Goal: Entertainment & Leisure: Consume media (video, audio)

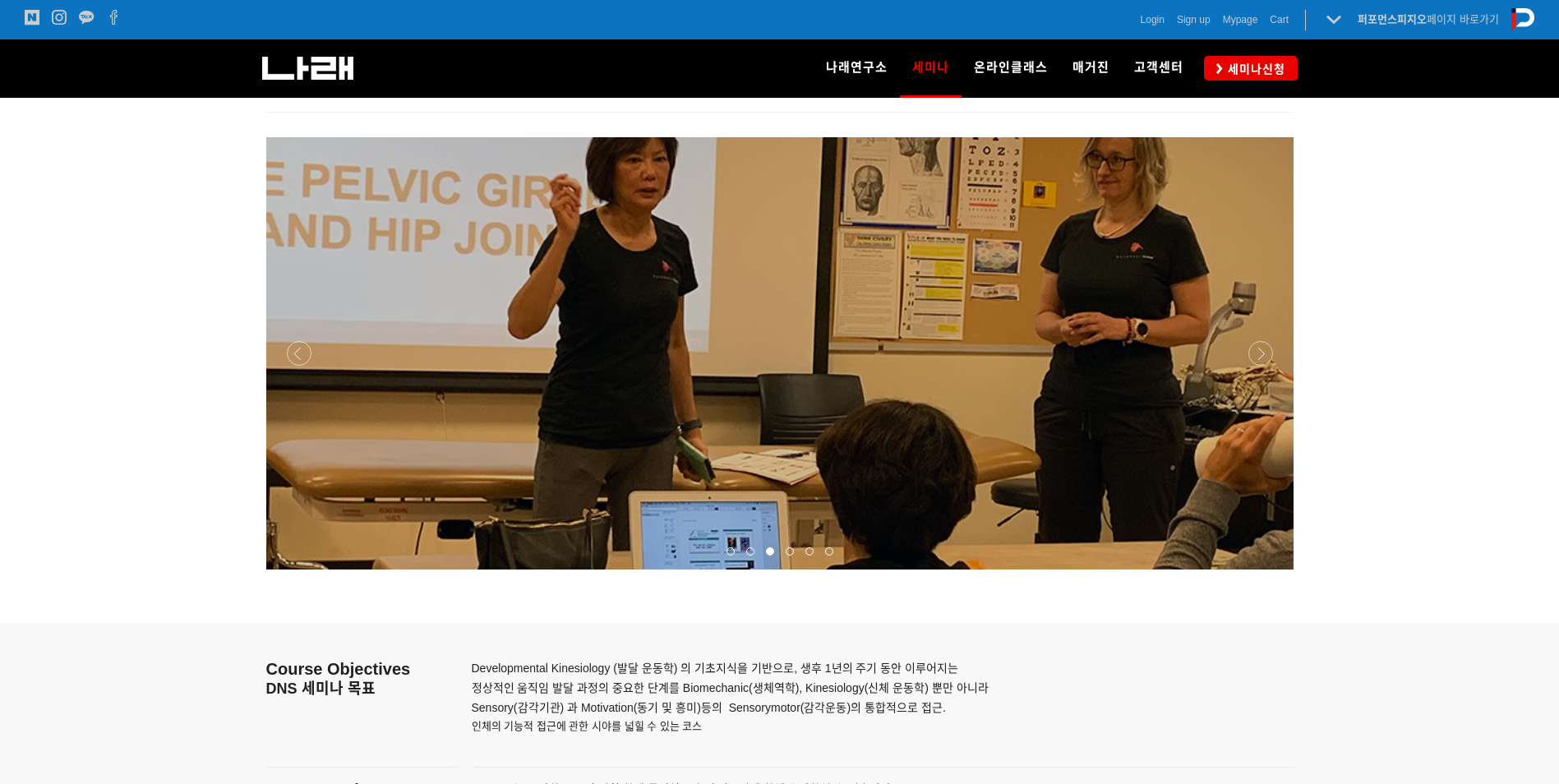
scroll to position [1890, 0]
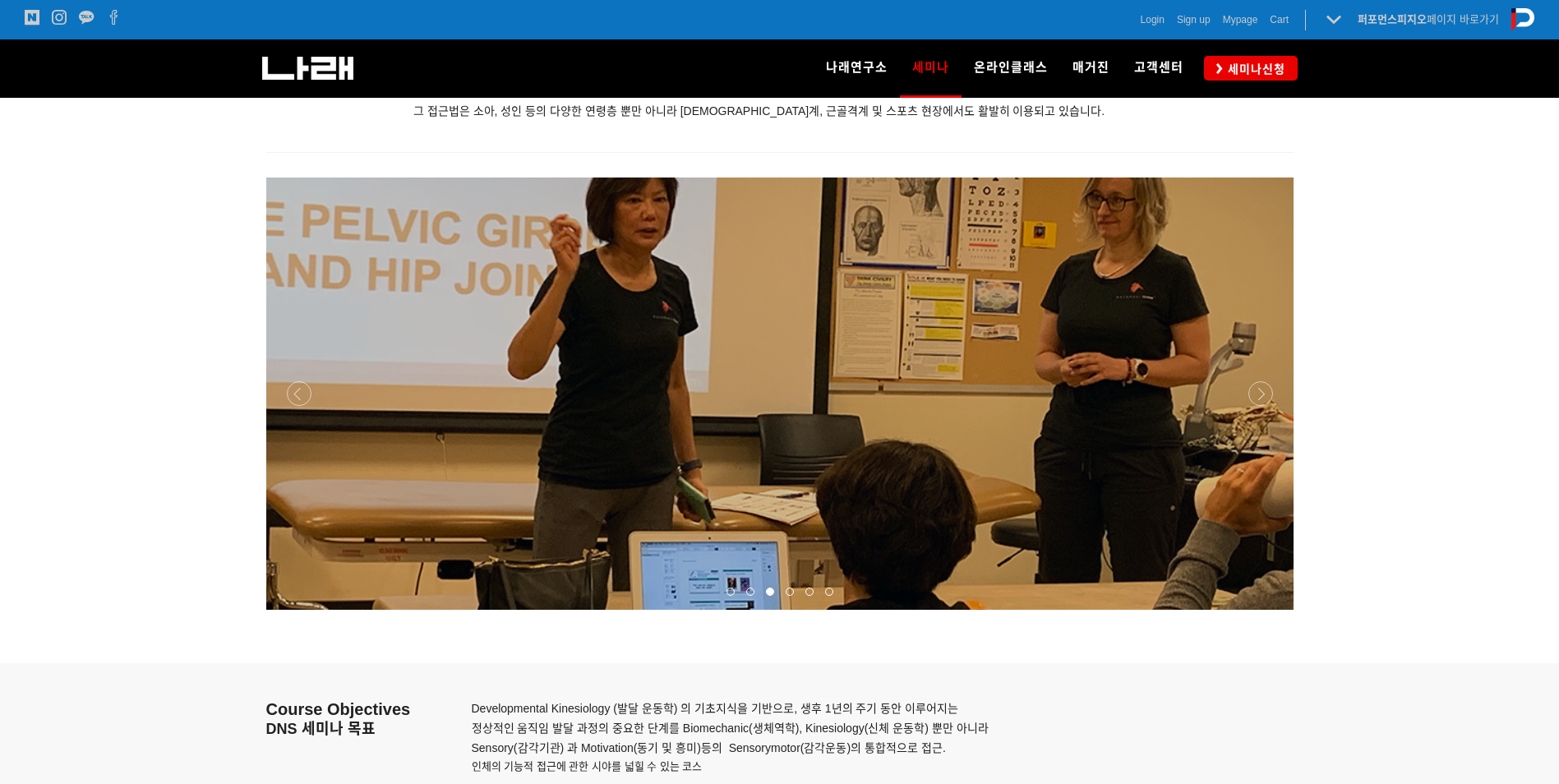
click at [1266, 609] on div at bounding box center [780, 609] width 1028 height 0
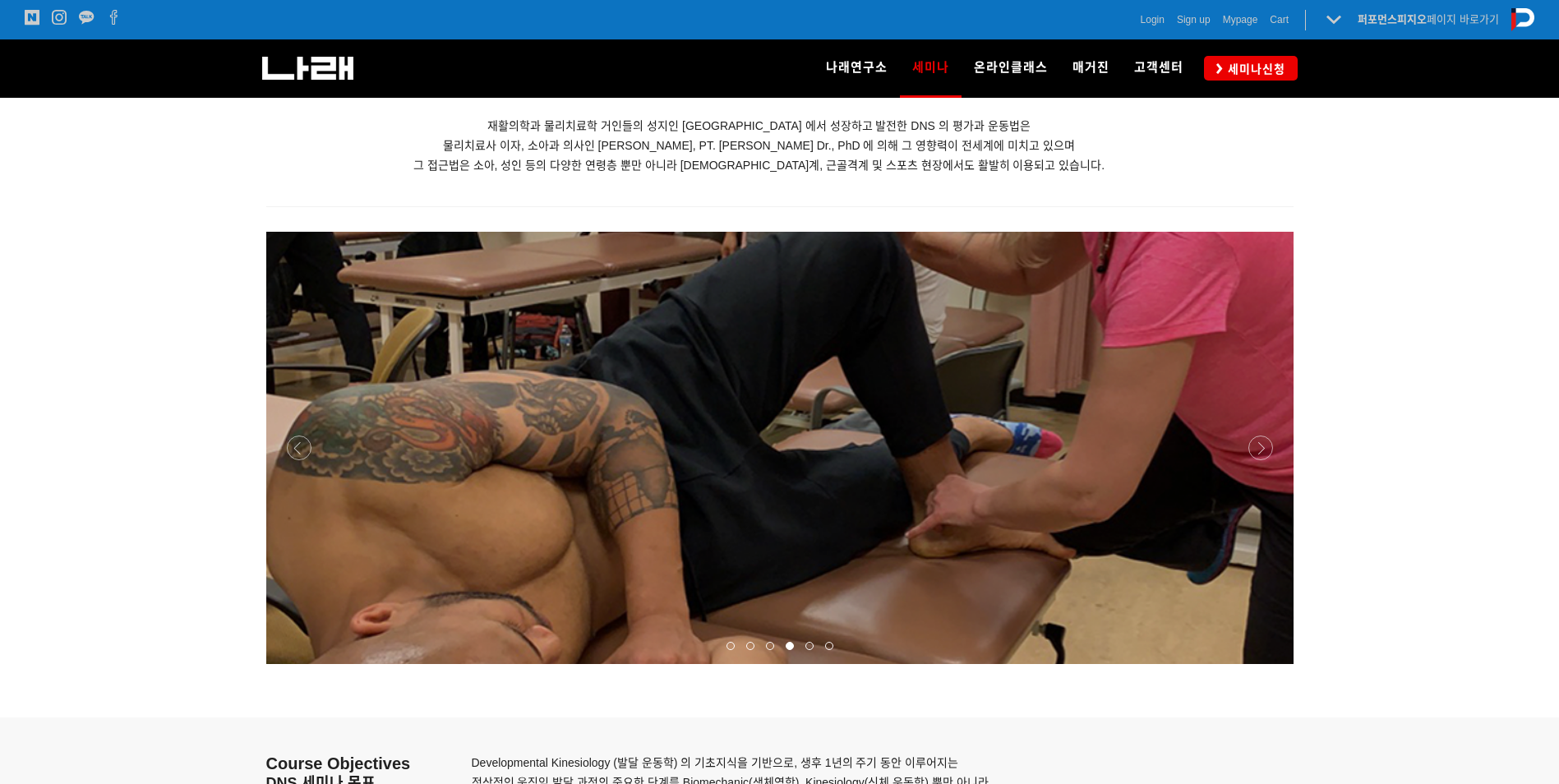
scroll to position [1807, 0]
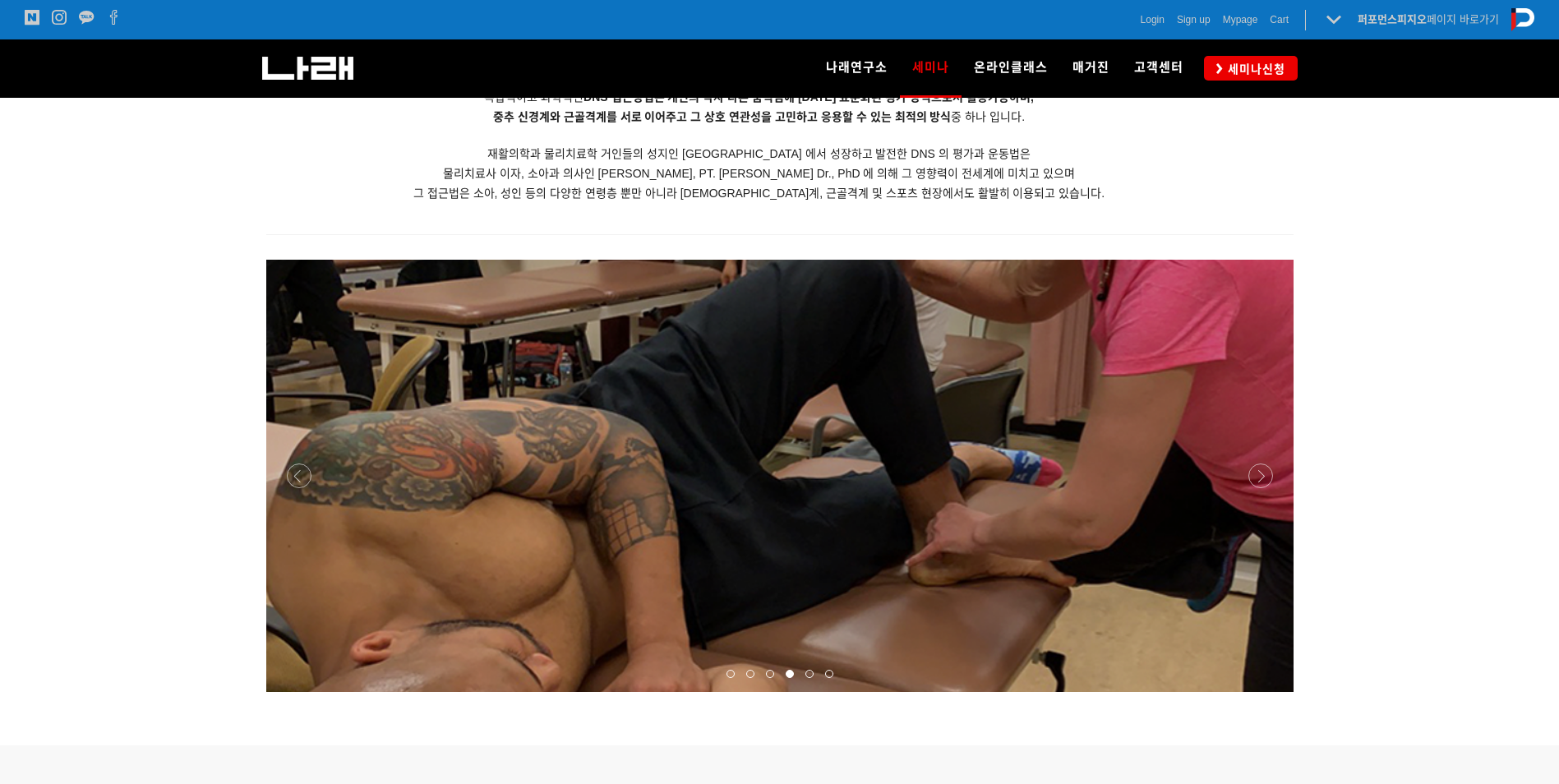
click at [1258, 692] on div at bounding box center [780, 692] width 1028 height 0
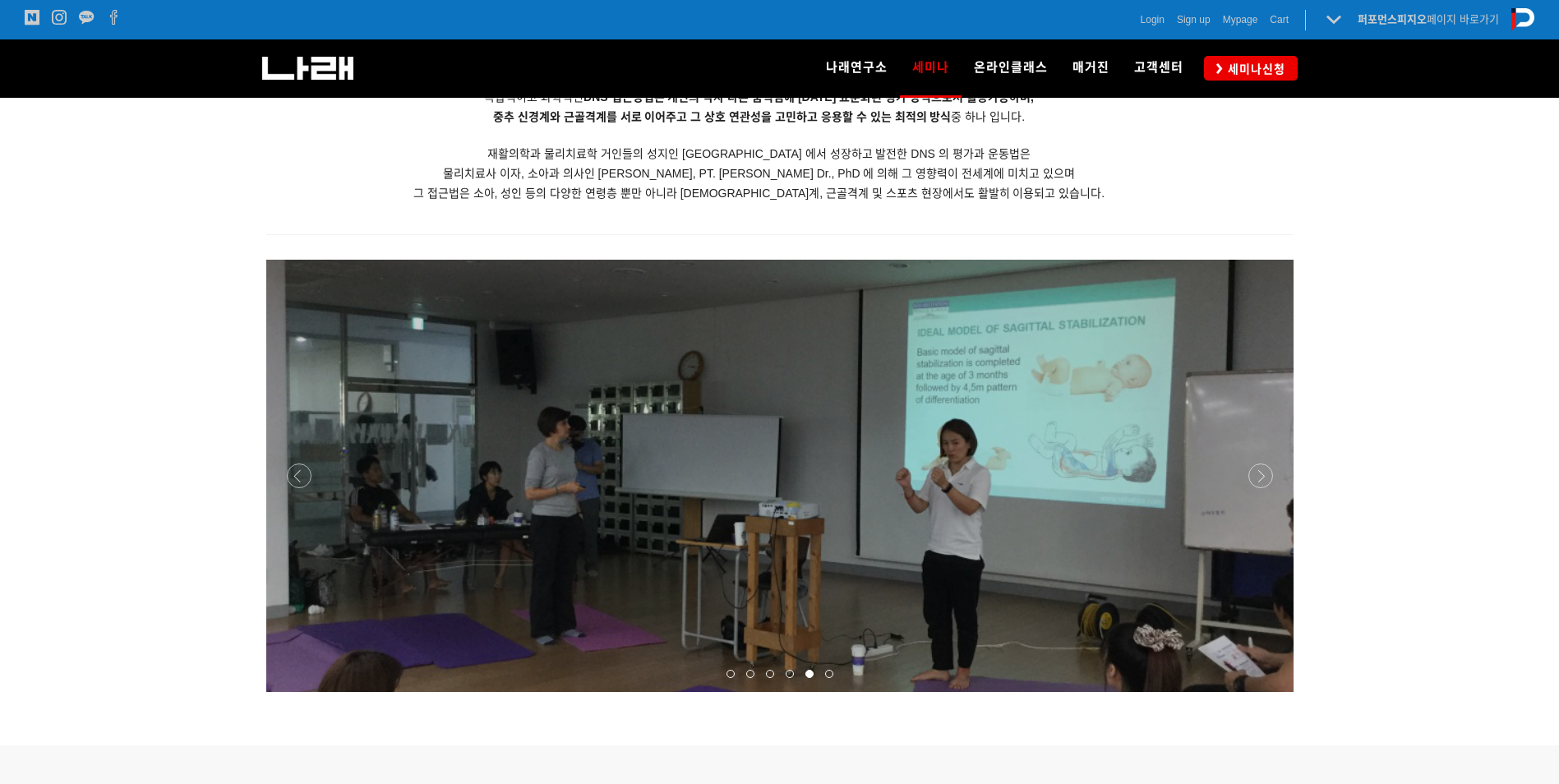
click at [1258, 692] on div at bounding box center [780, 692] width 1028 height 0
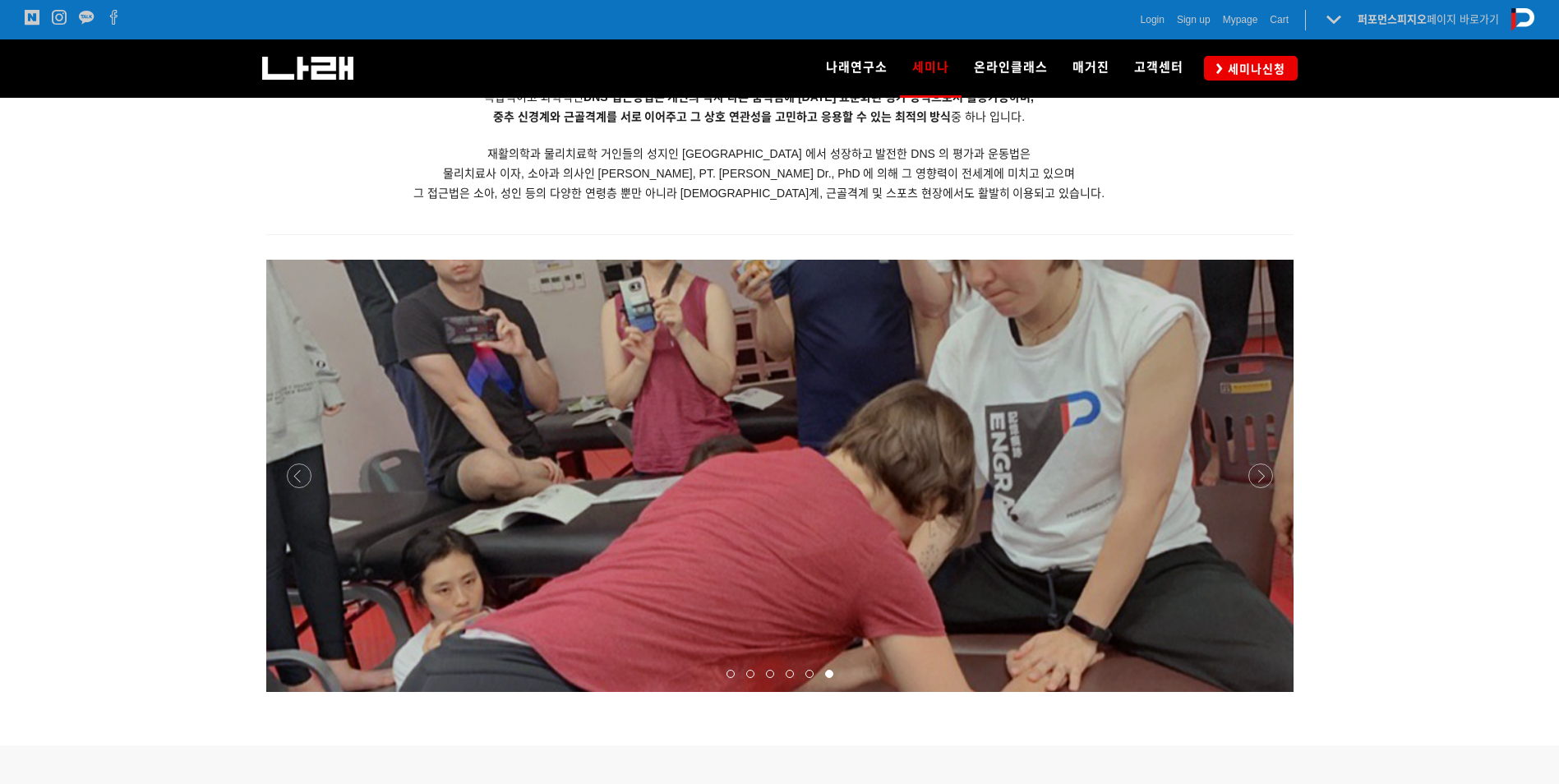
click at [1258, 692] on div at bounding box center [780, 692] width 1028 height 0
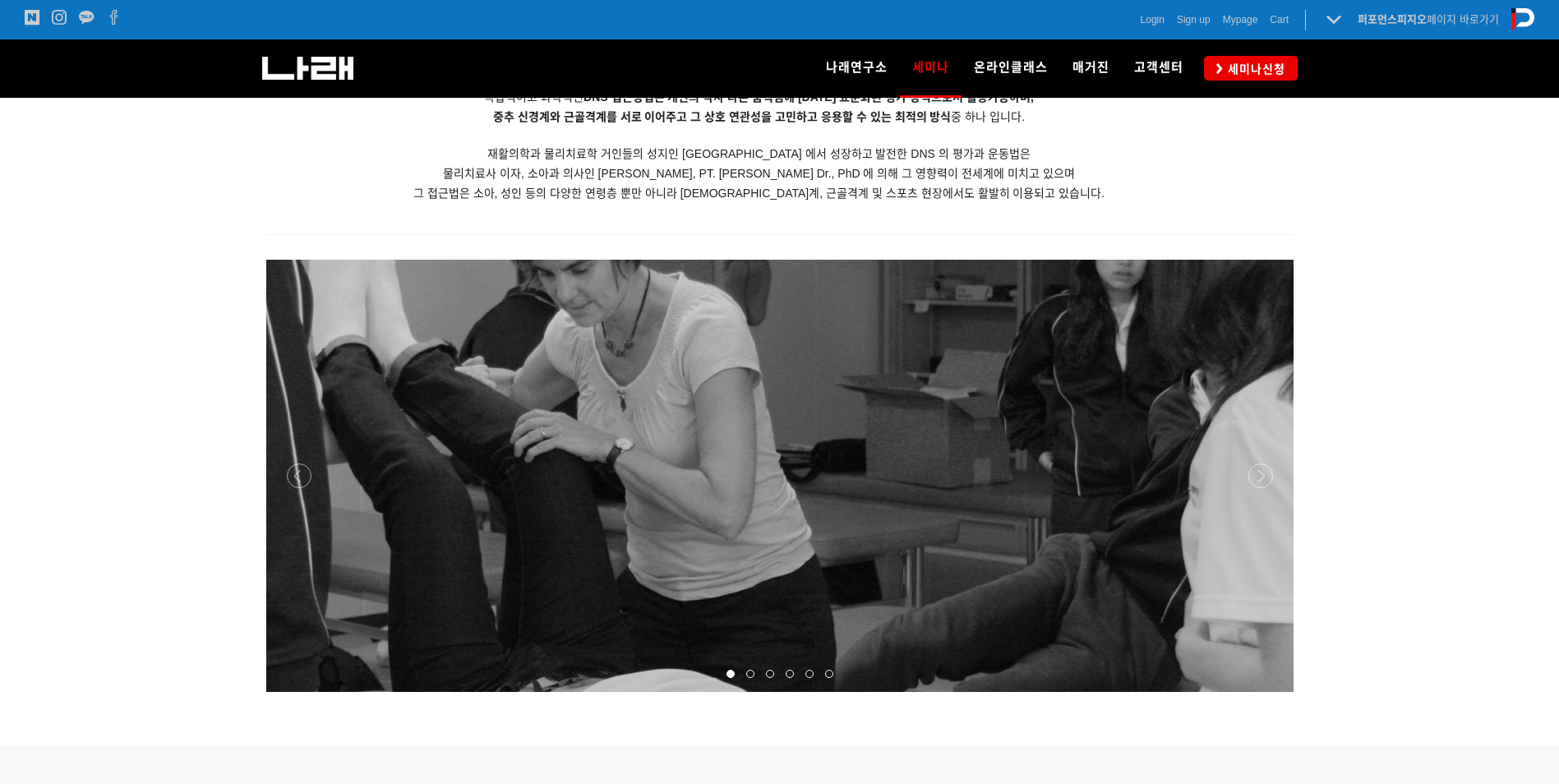
click at [1258, 692] on div at bounding box center [780, 692] width 1028 height 0
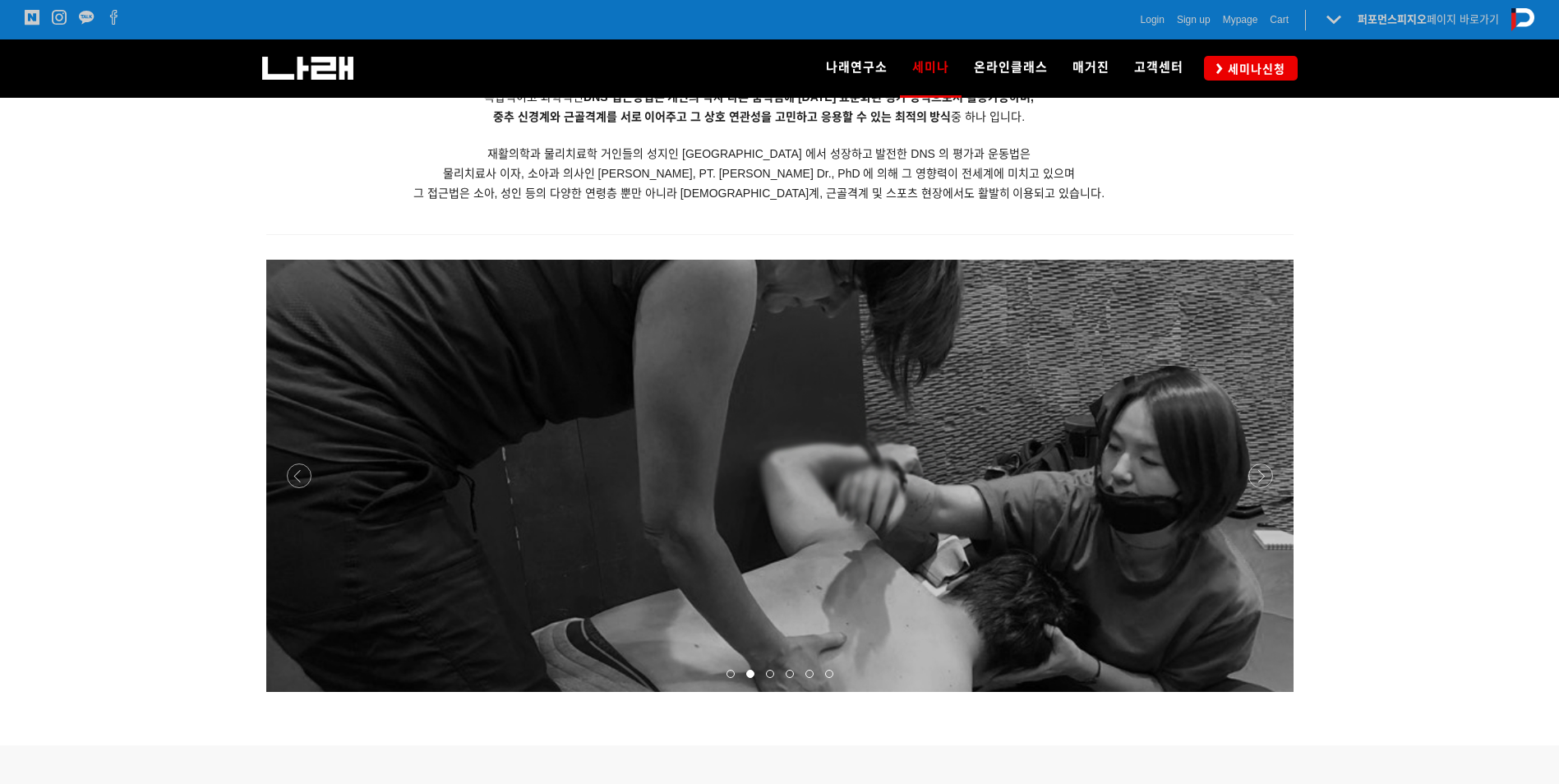
click at [1258, 692] on div at bounding box center [780, 692] width 1028 height 0
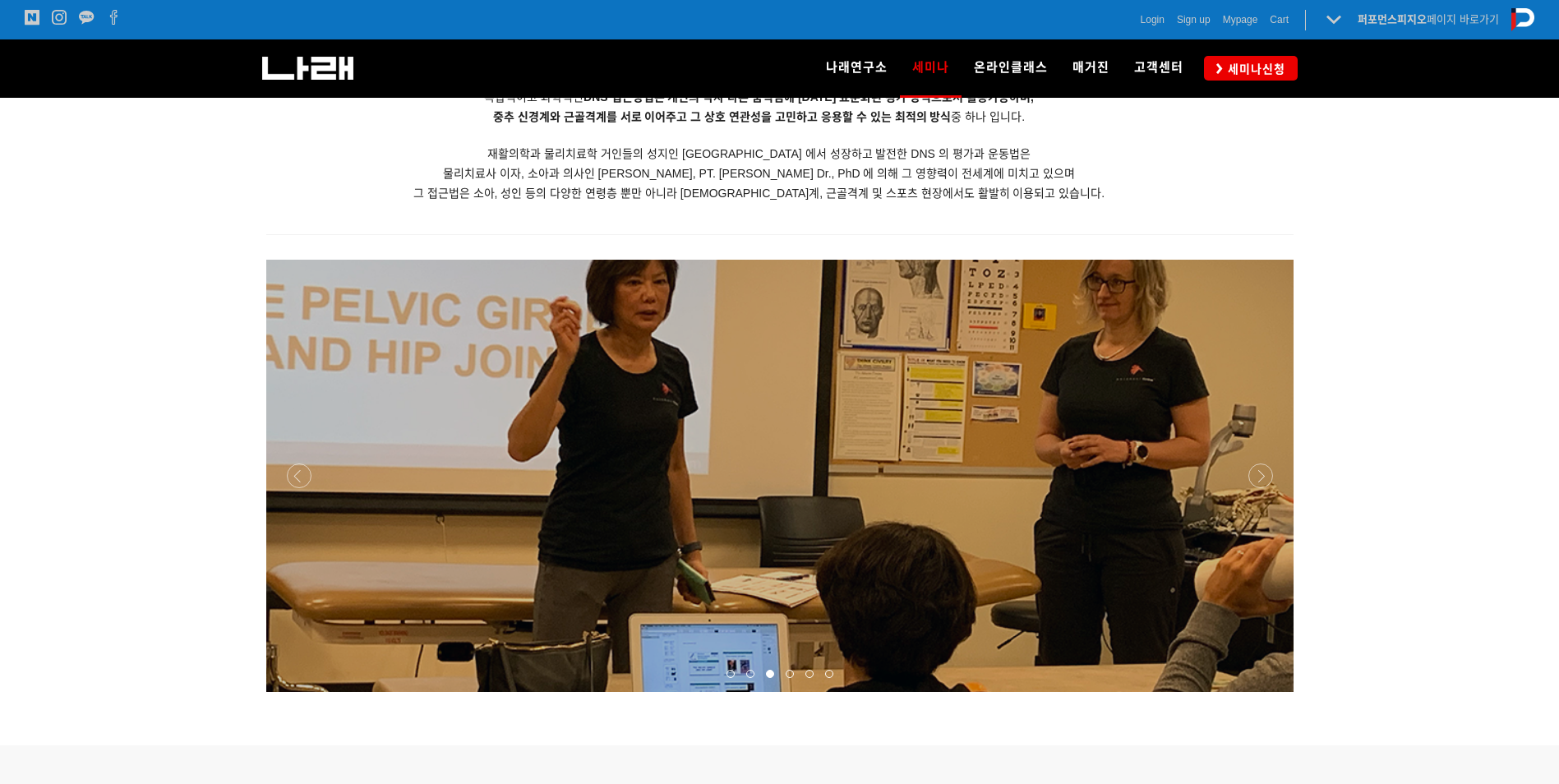
click at [1258, 692] on div at bounding box center [780, 692] width 1028 height 0
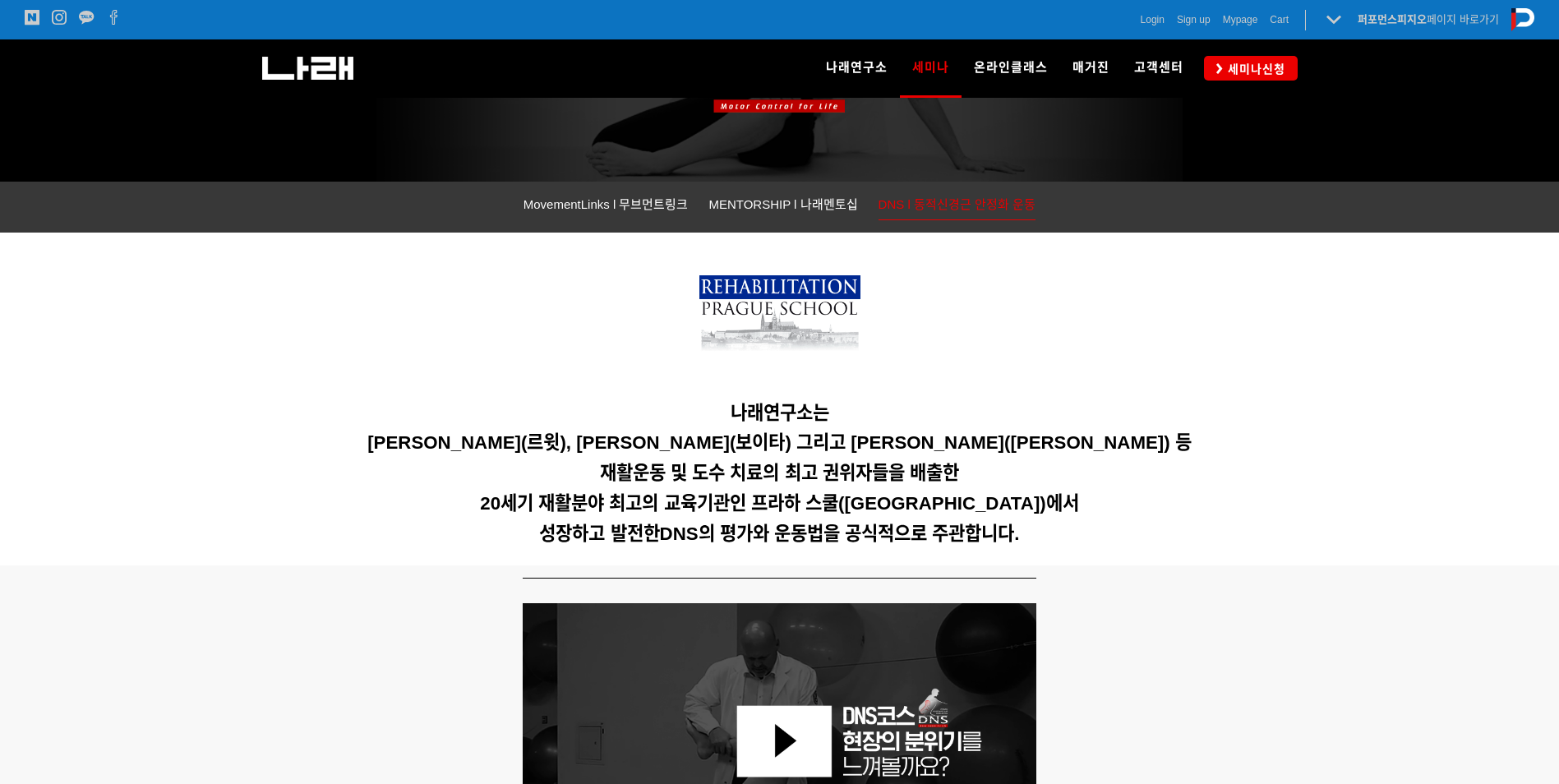
scroll to position [0, 0]
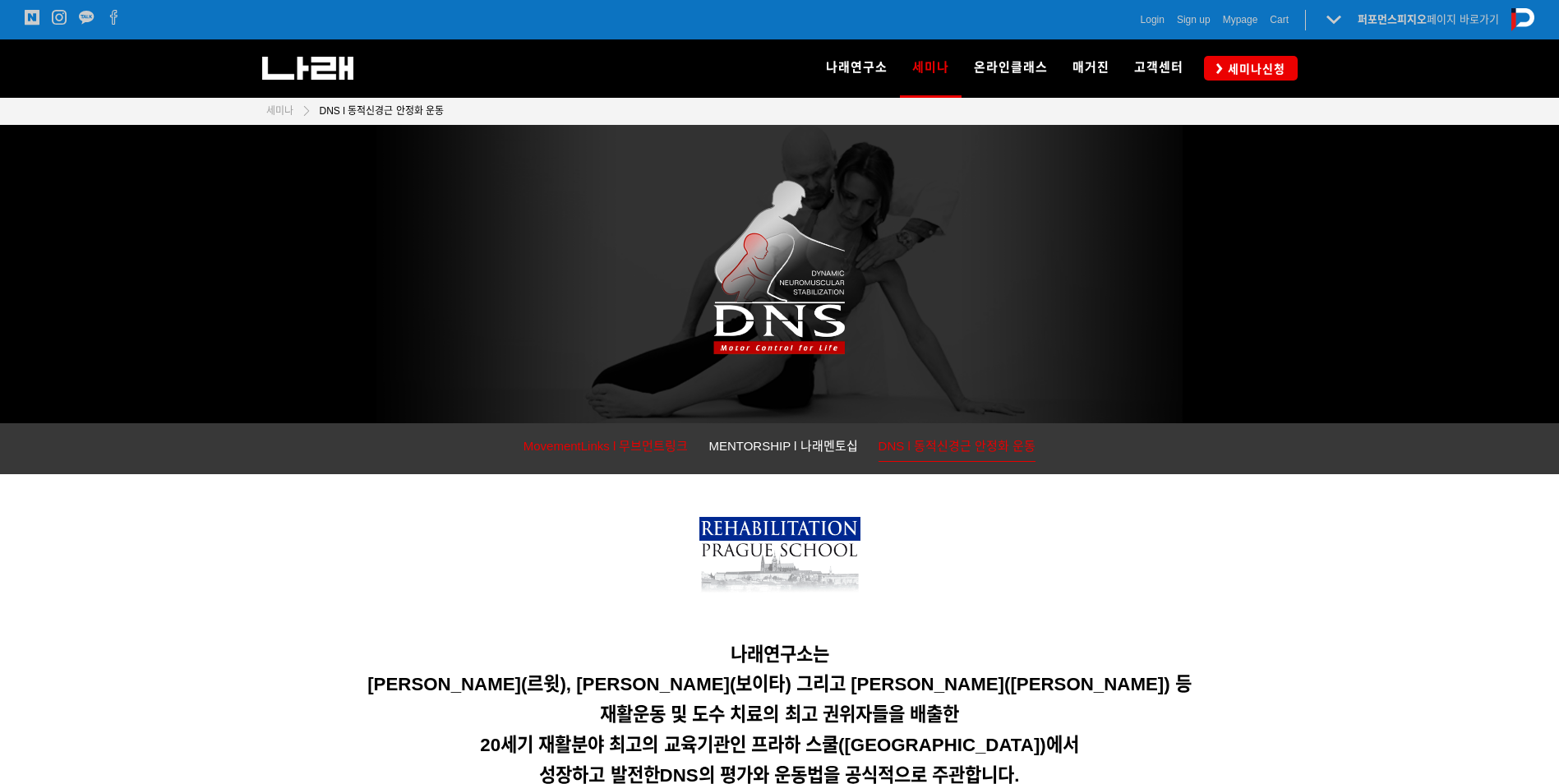
click at [607, 451] on span "MovementLinks l 무브먼트링크" at bounding box center [606, 446] width 165 height 14
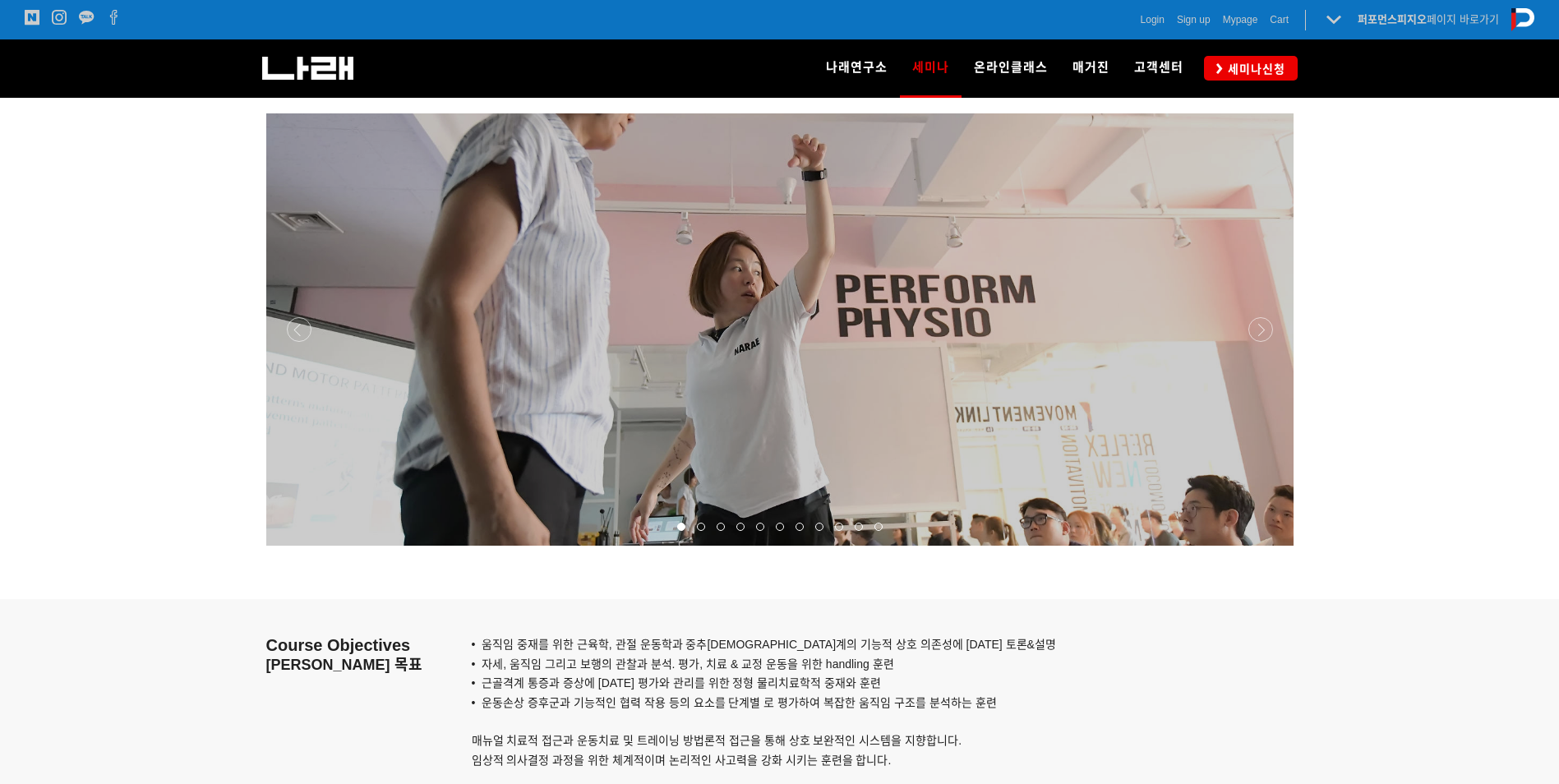
scroll to position [1233, 0]
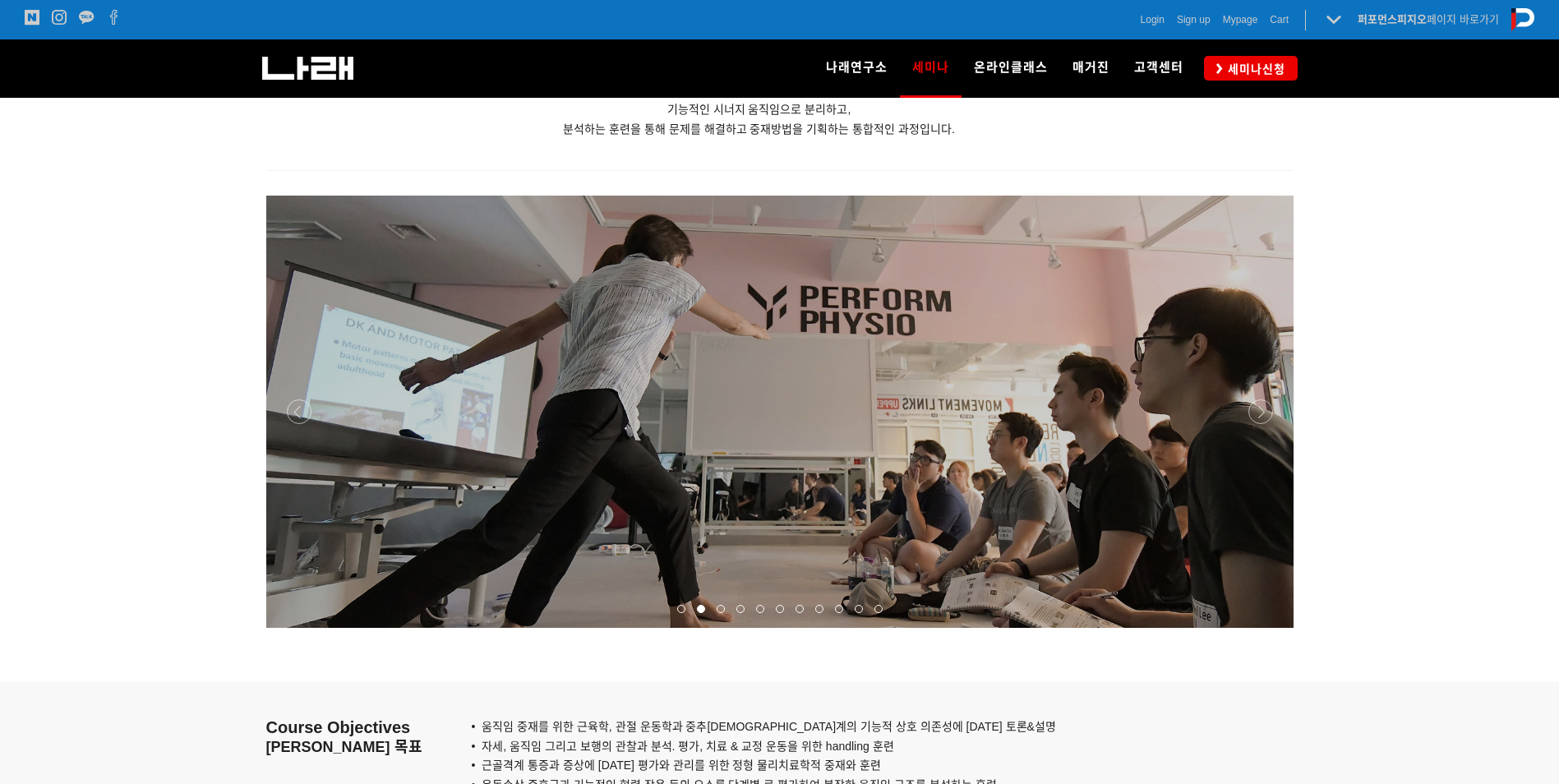
click at [1261, 628] on div at bounding box center [780, 628] width 1028 height 0
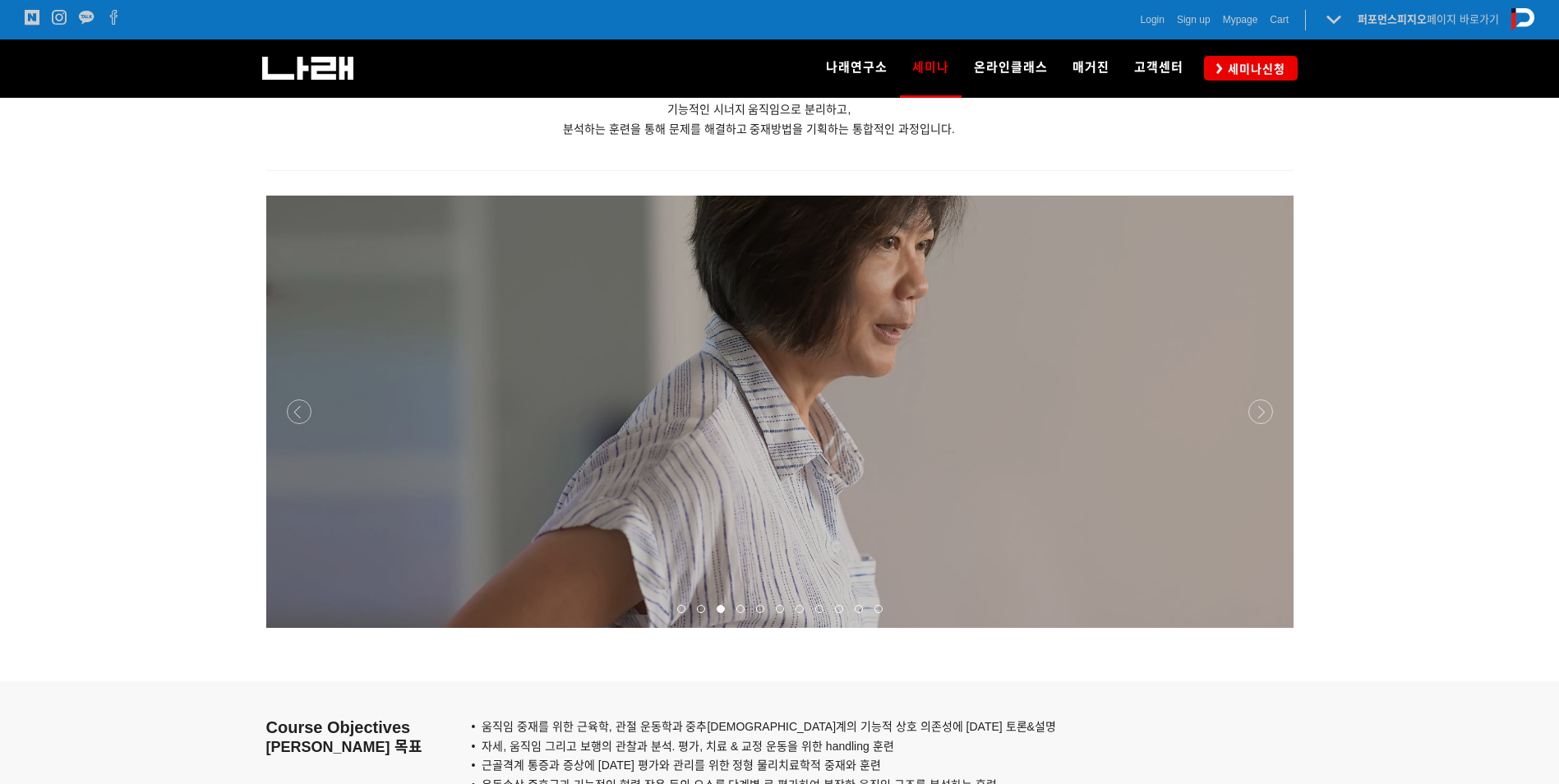
click at [1261, 628] on div at bounding box center [780, 628] width 1028 height 0
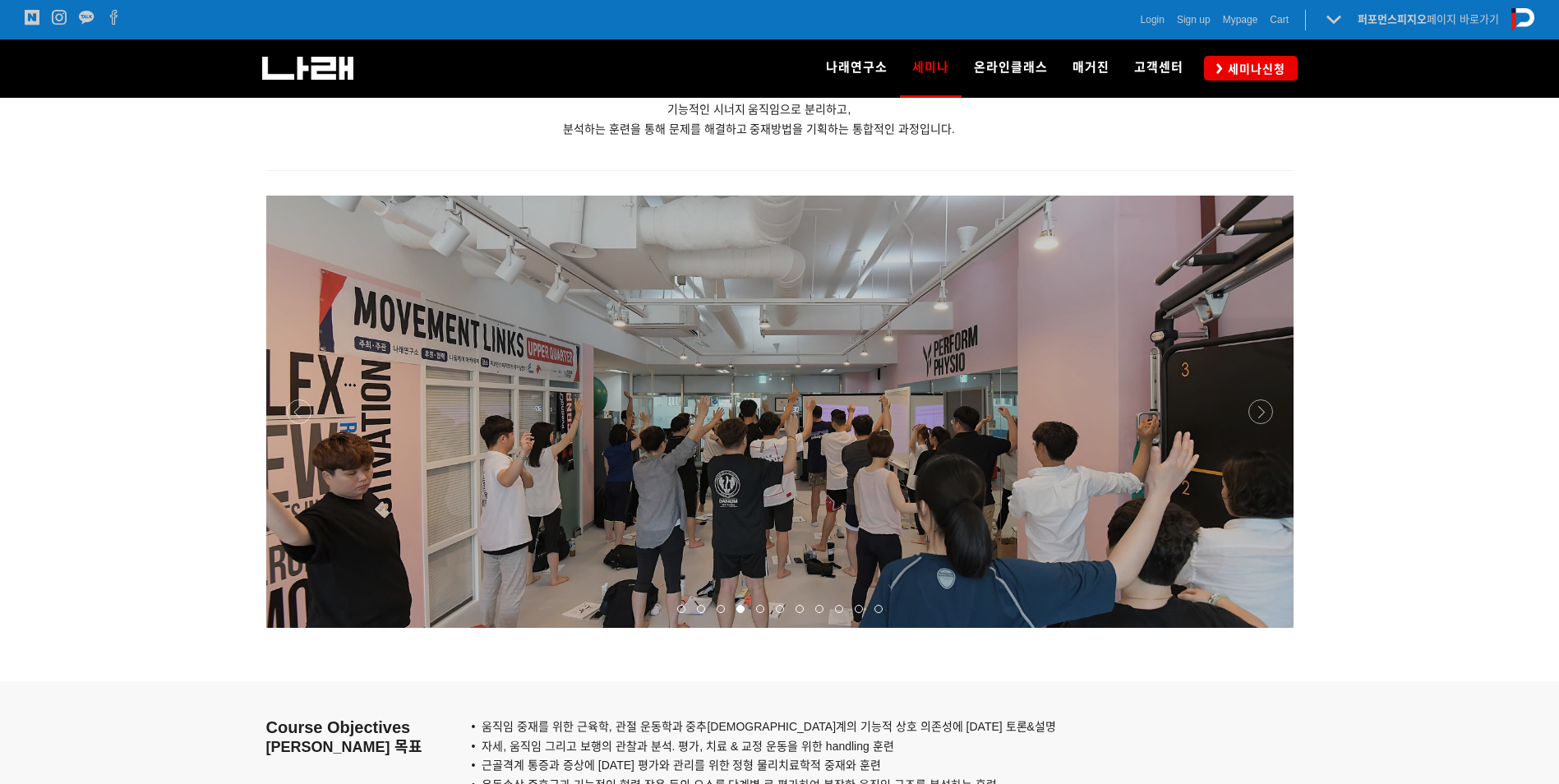
click at [1261, 628] on div at bounding box center [780, 628] width 1028 height 0
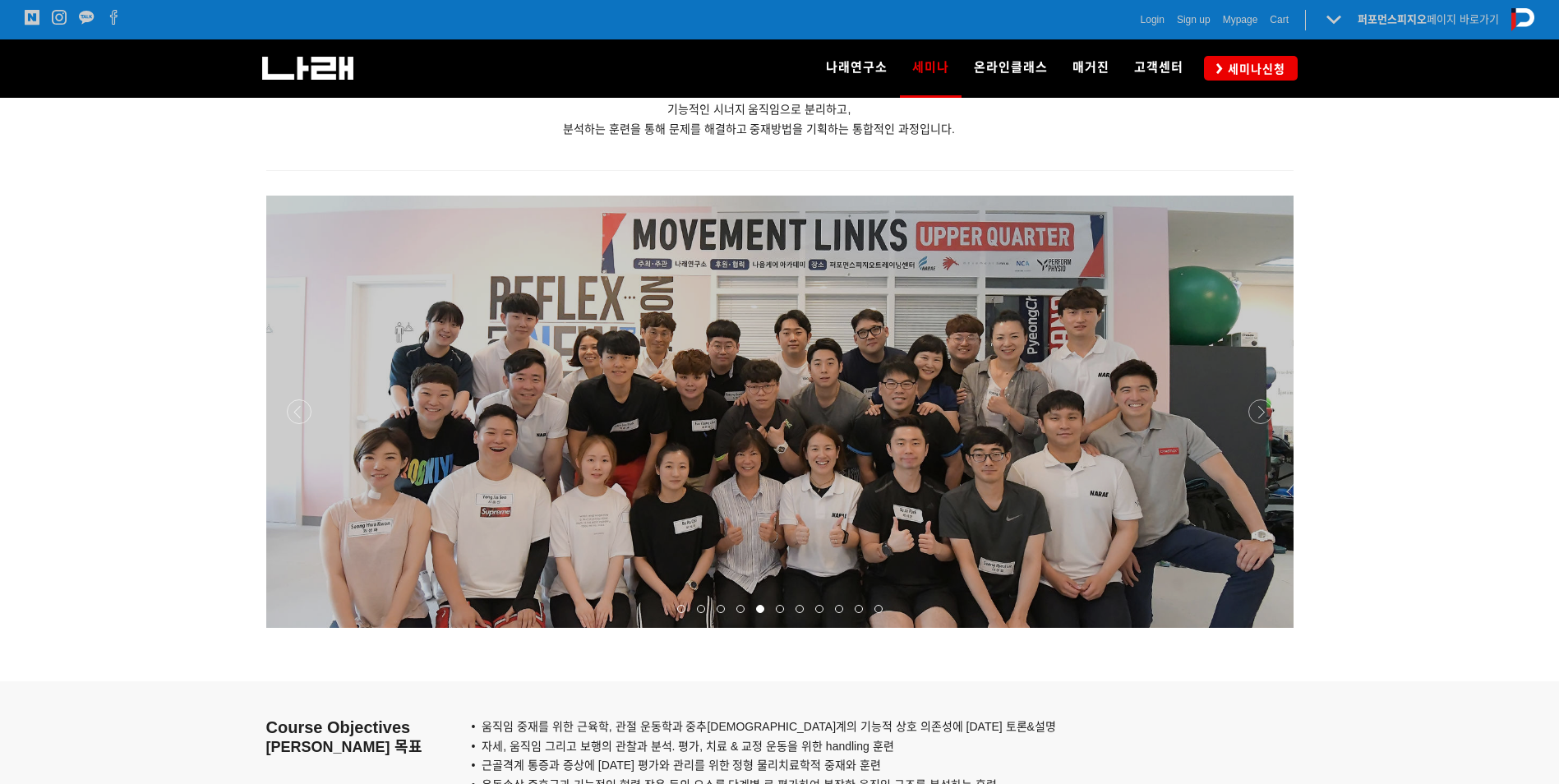
click at [1261, 628] on div at bounding box center [780, 628] width 1028 height 0
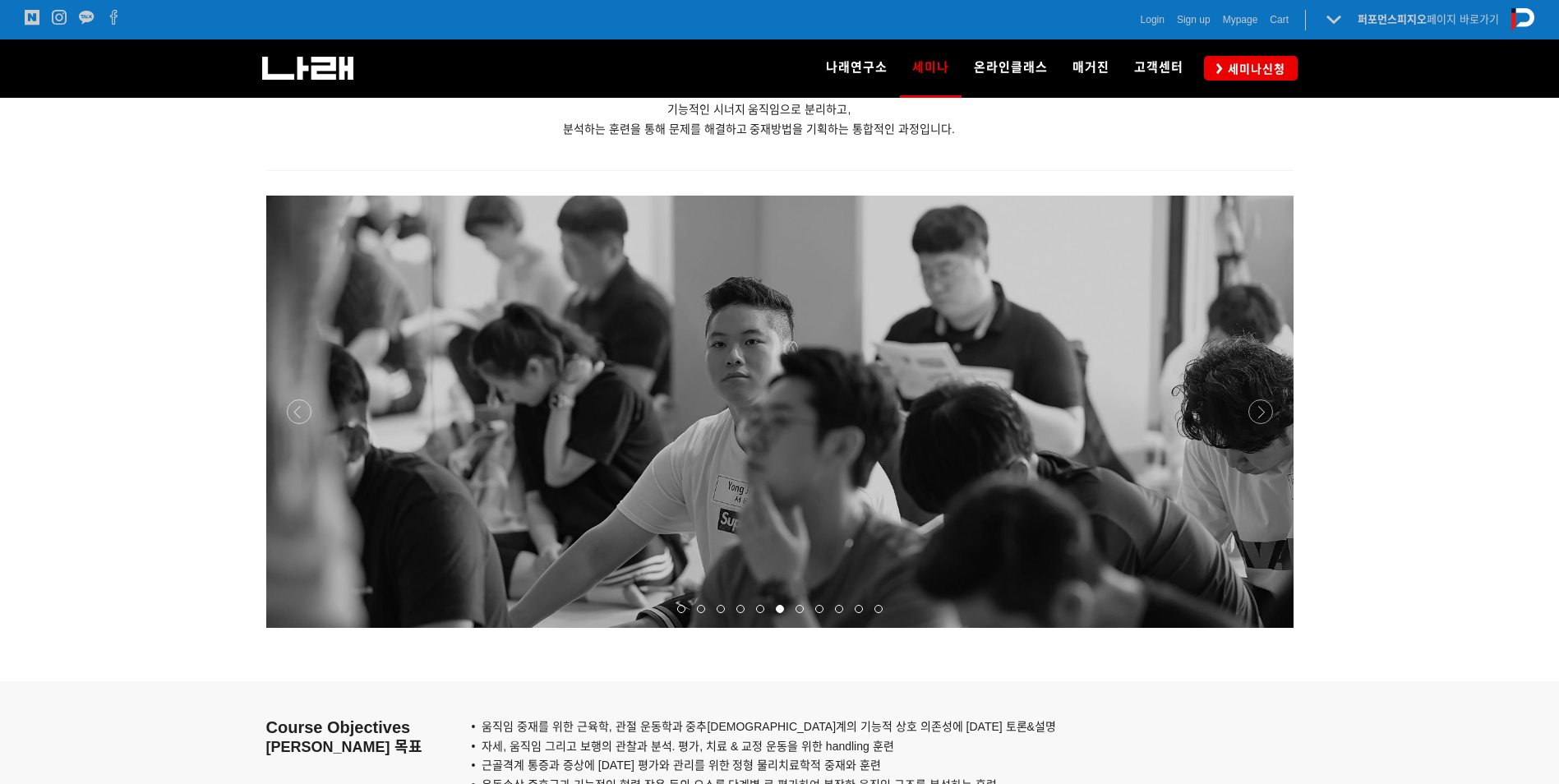
click at [1261, 628] on div at bounding box center [780, 628] width 1028 height 0
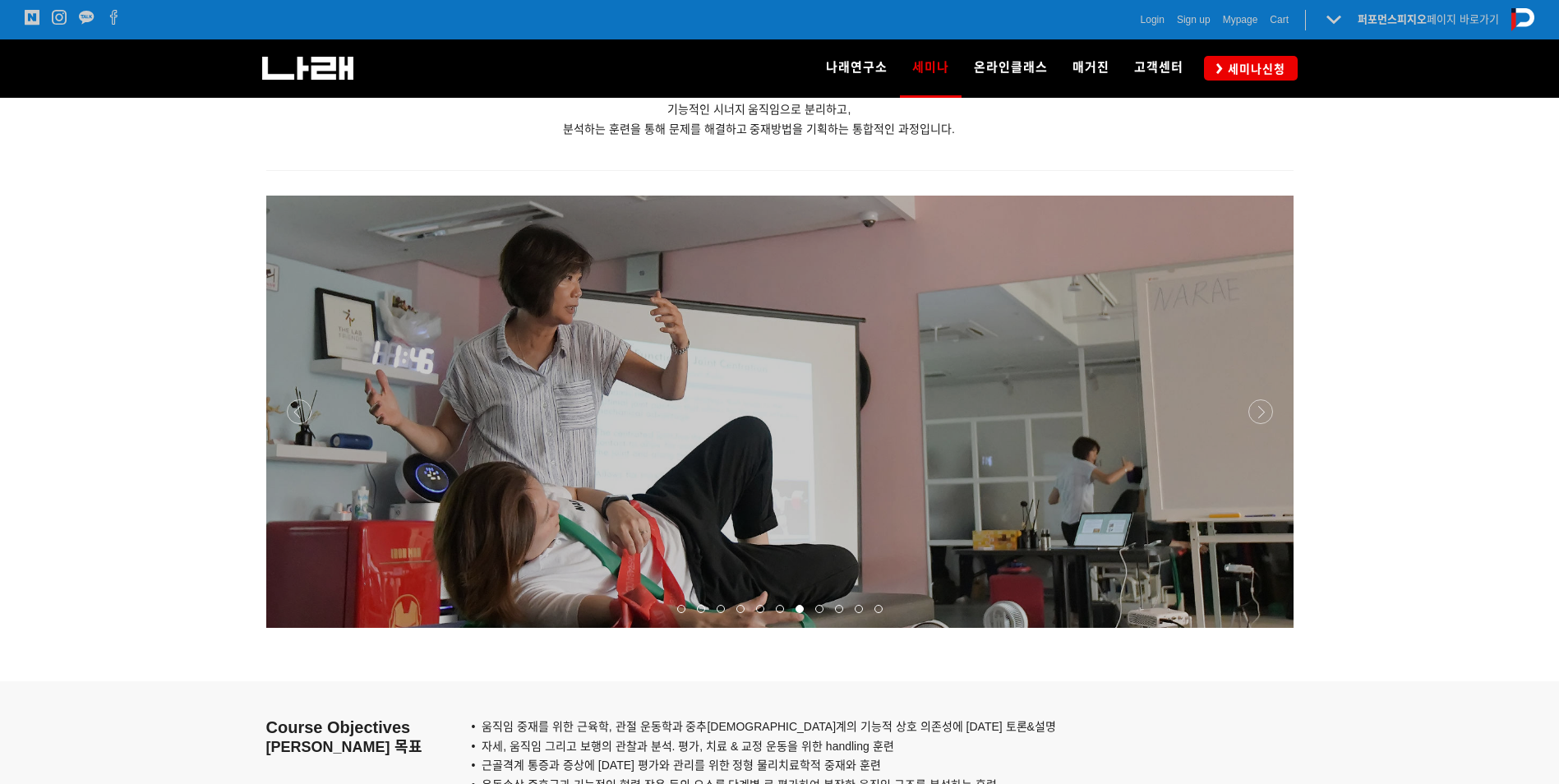
click at [1261, 628] on div at bounding box center [780, 628] width 1028 height 0
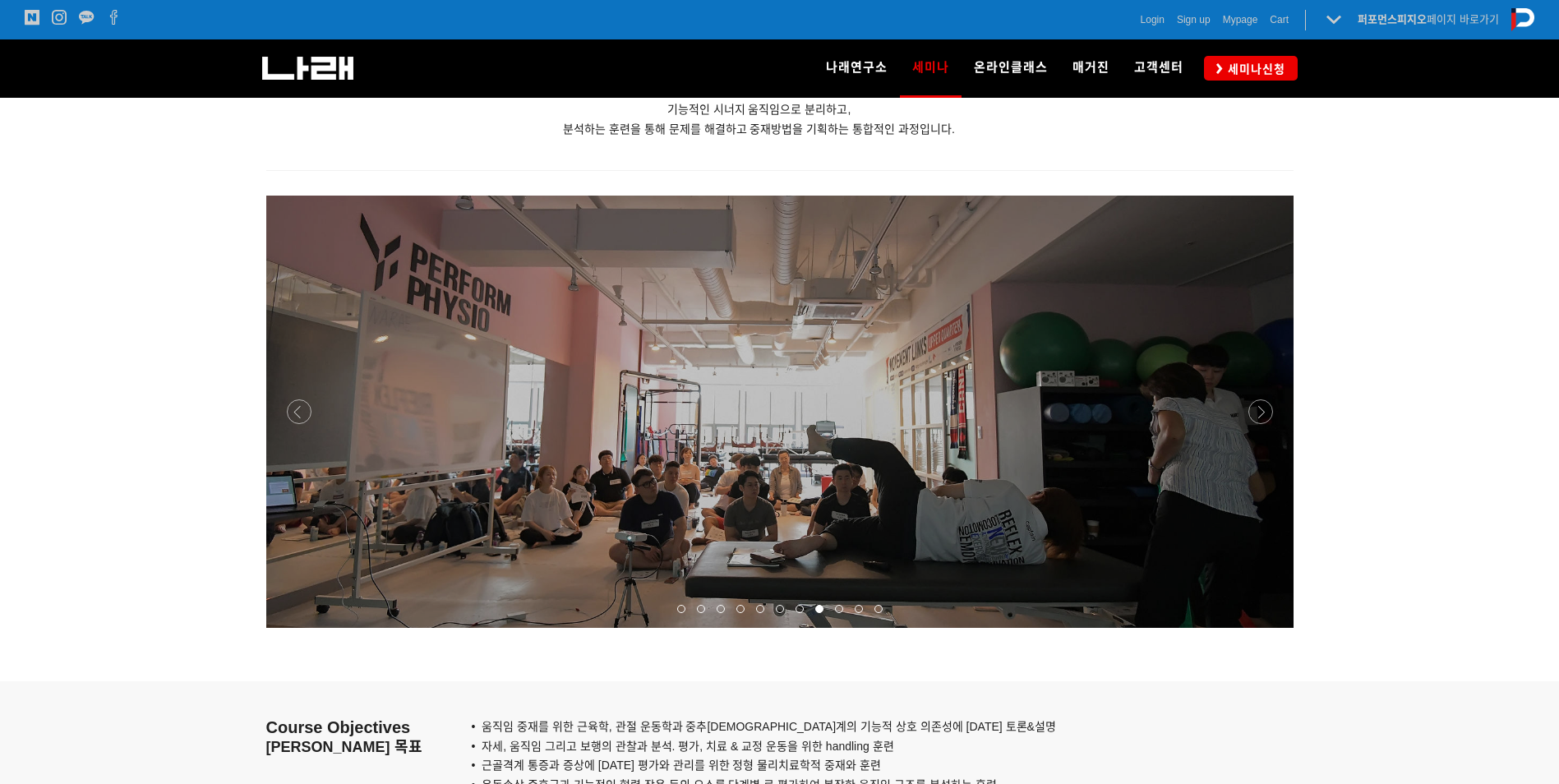
click at [1261, 628] on div at bounding box center [780, 628] width 1028 height 0
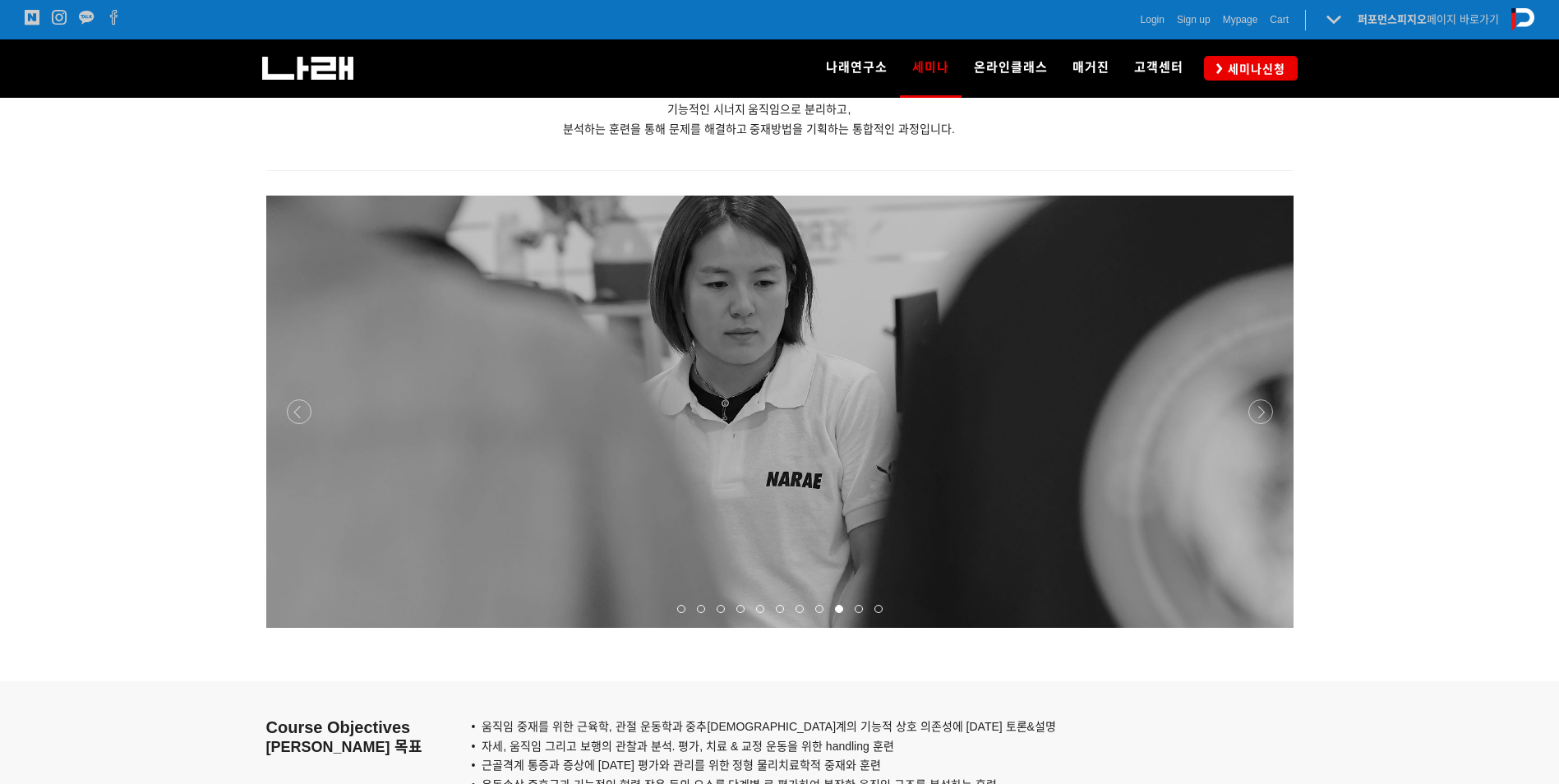
click at [1261, 628] on div at bounding box center [780, 628] width 1028 height 0
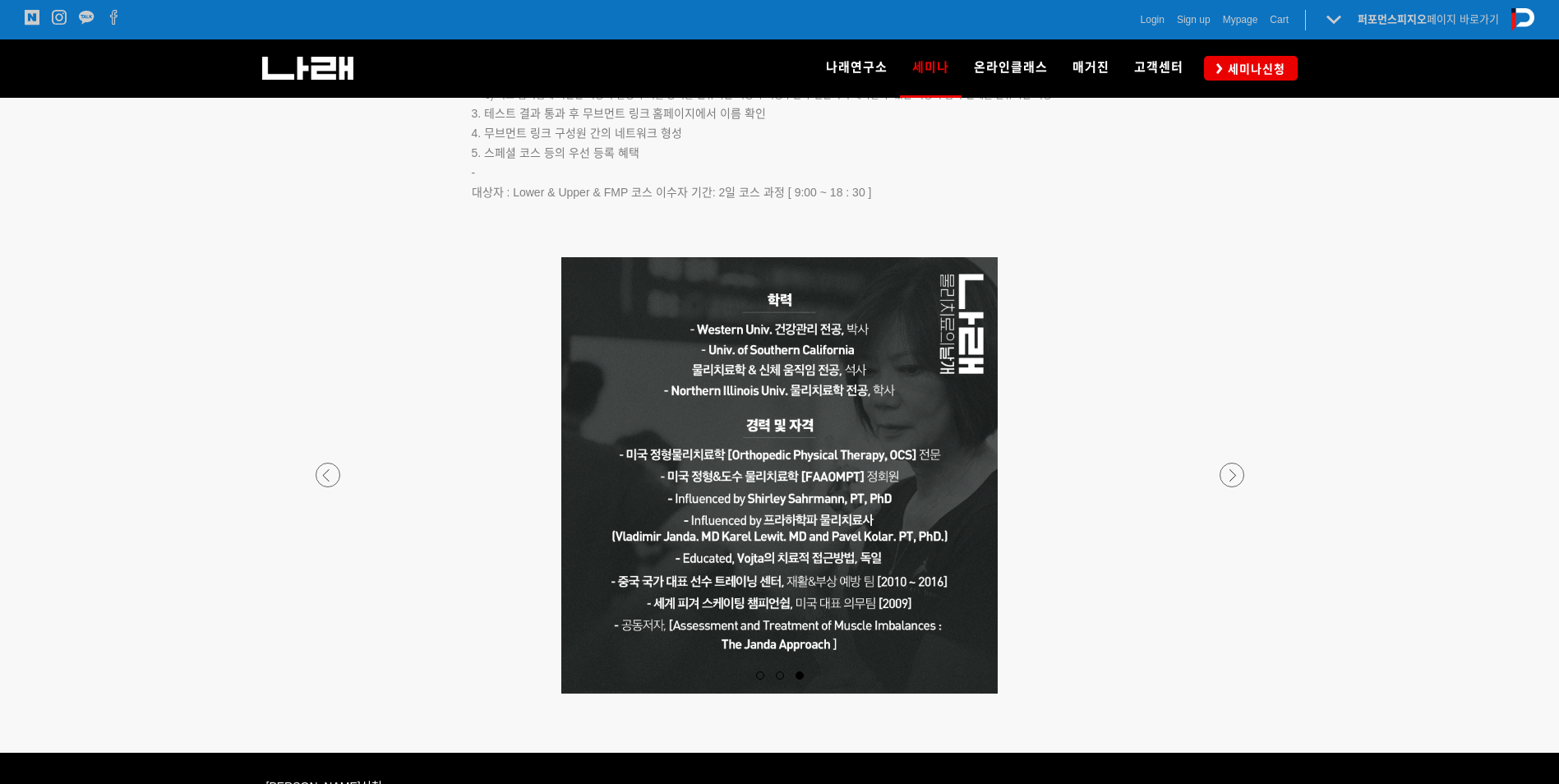
scroll to position [2794, 0]
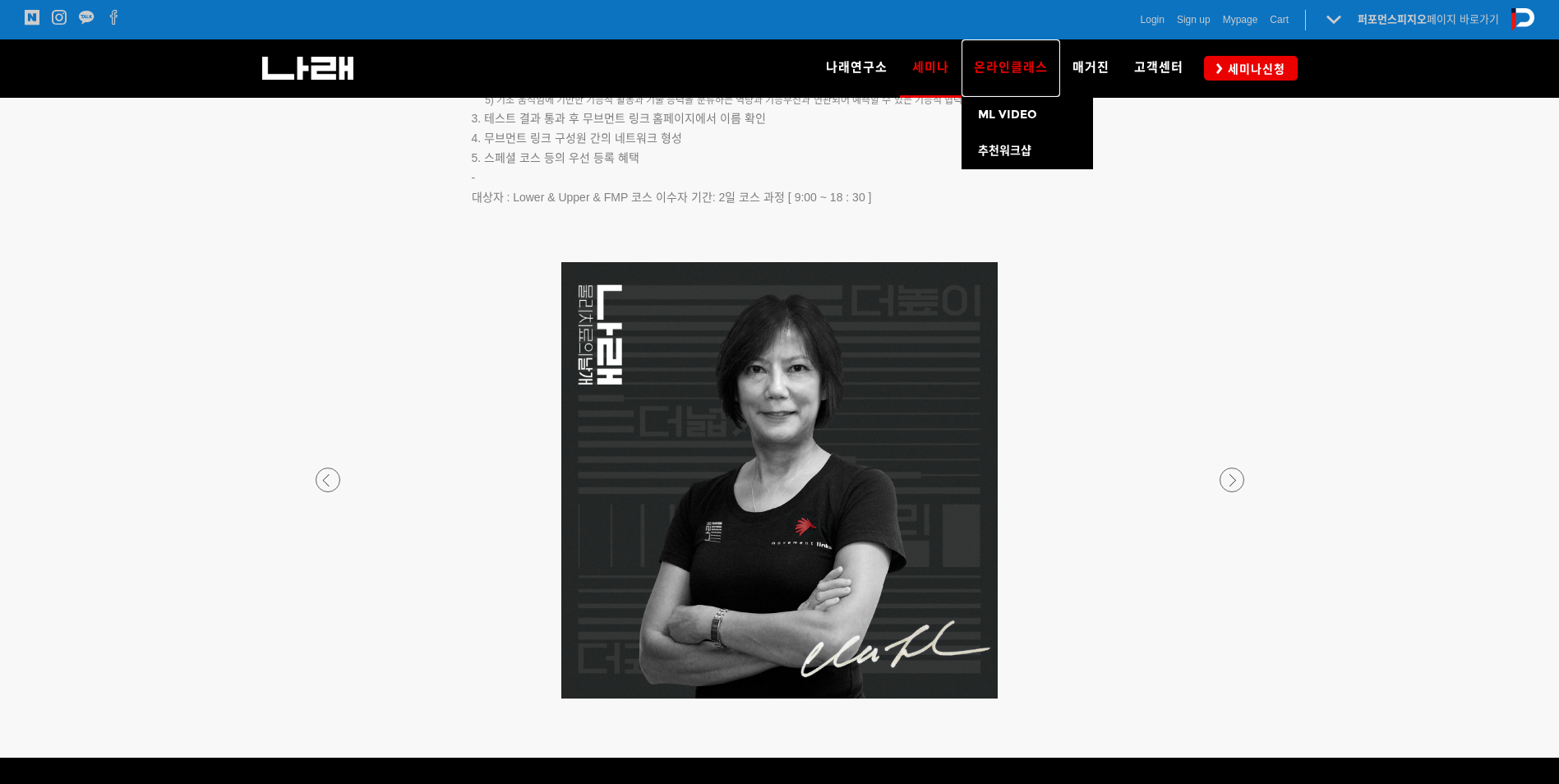
click at [997, 77] on link "온라인클래스" at bounding box center [1011, 67] width 98 height 58
click at [1037, 117] on span "ML VIDEO" at bounding box center [1007, 114] width 59 height 14
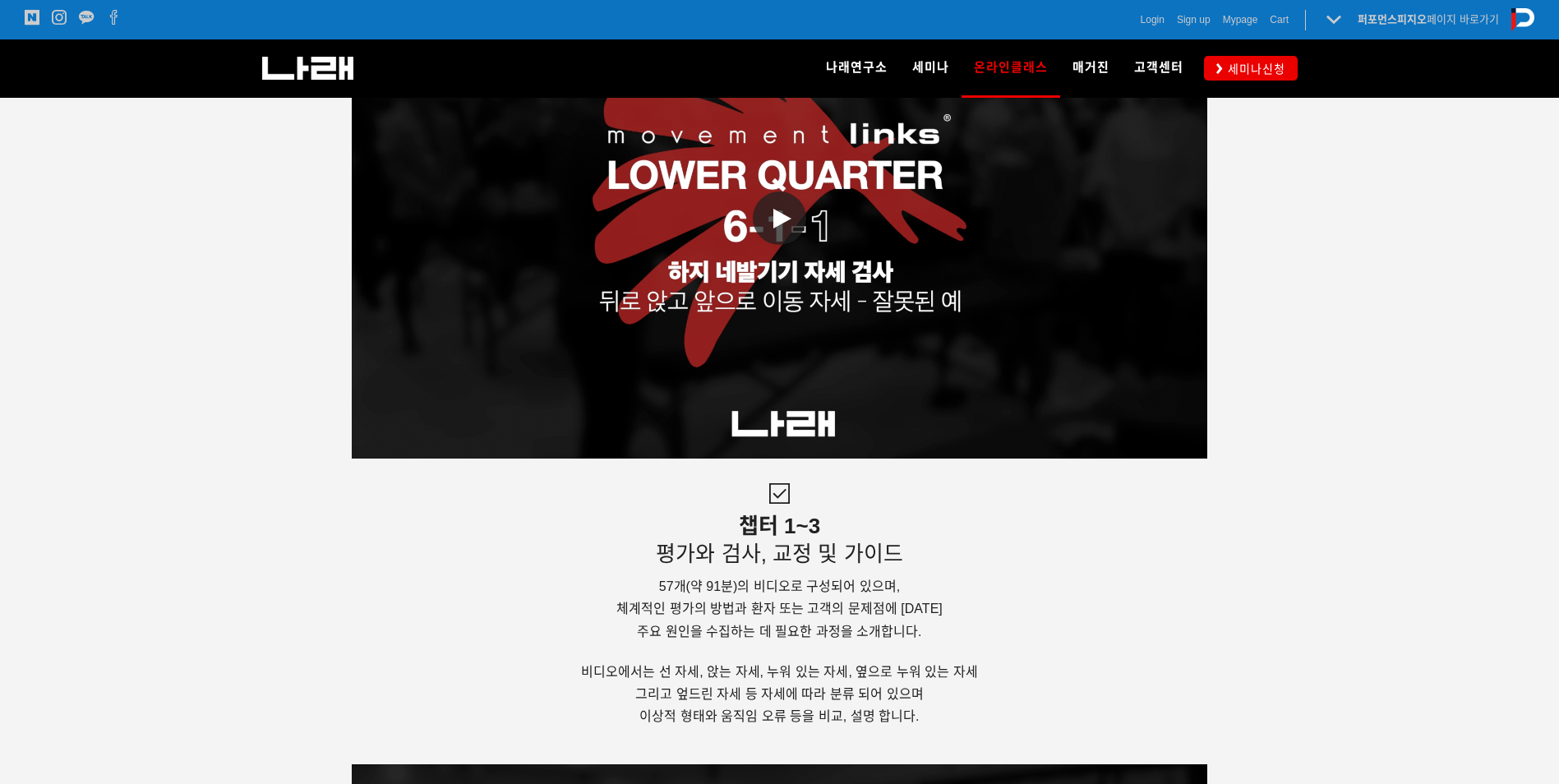
scroll to position [3368, 0]
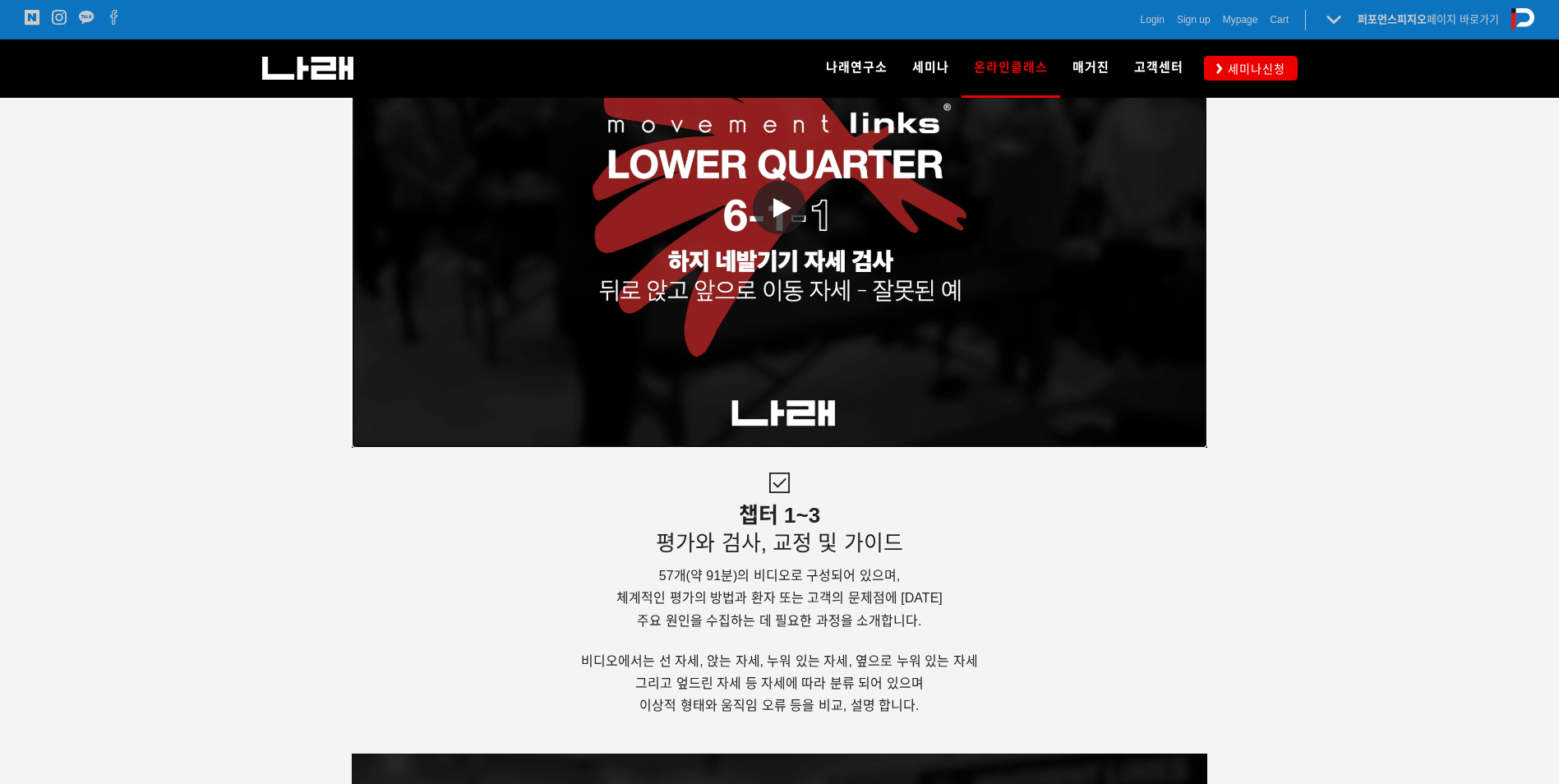
click at [799, 203] on span at bounding box center [780, 208] width 53 height 53
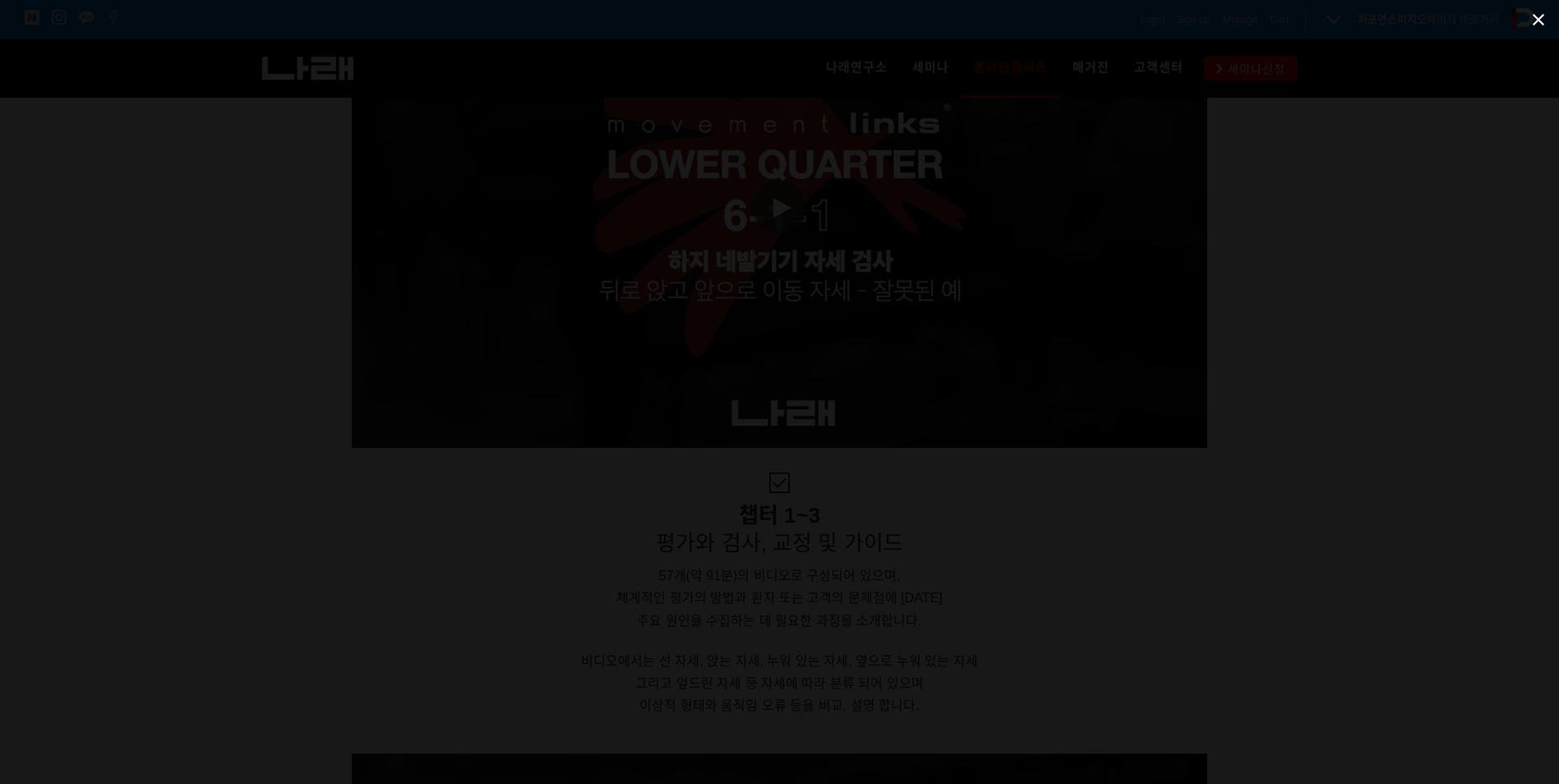
click at [1540, 19] on span at bounding box center [1539, 20] width 41 height 39
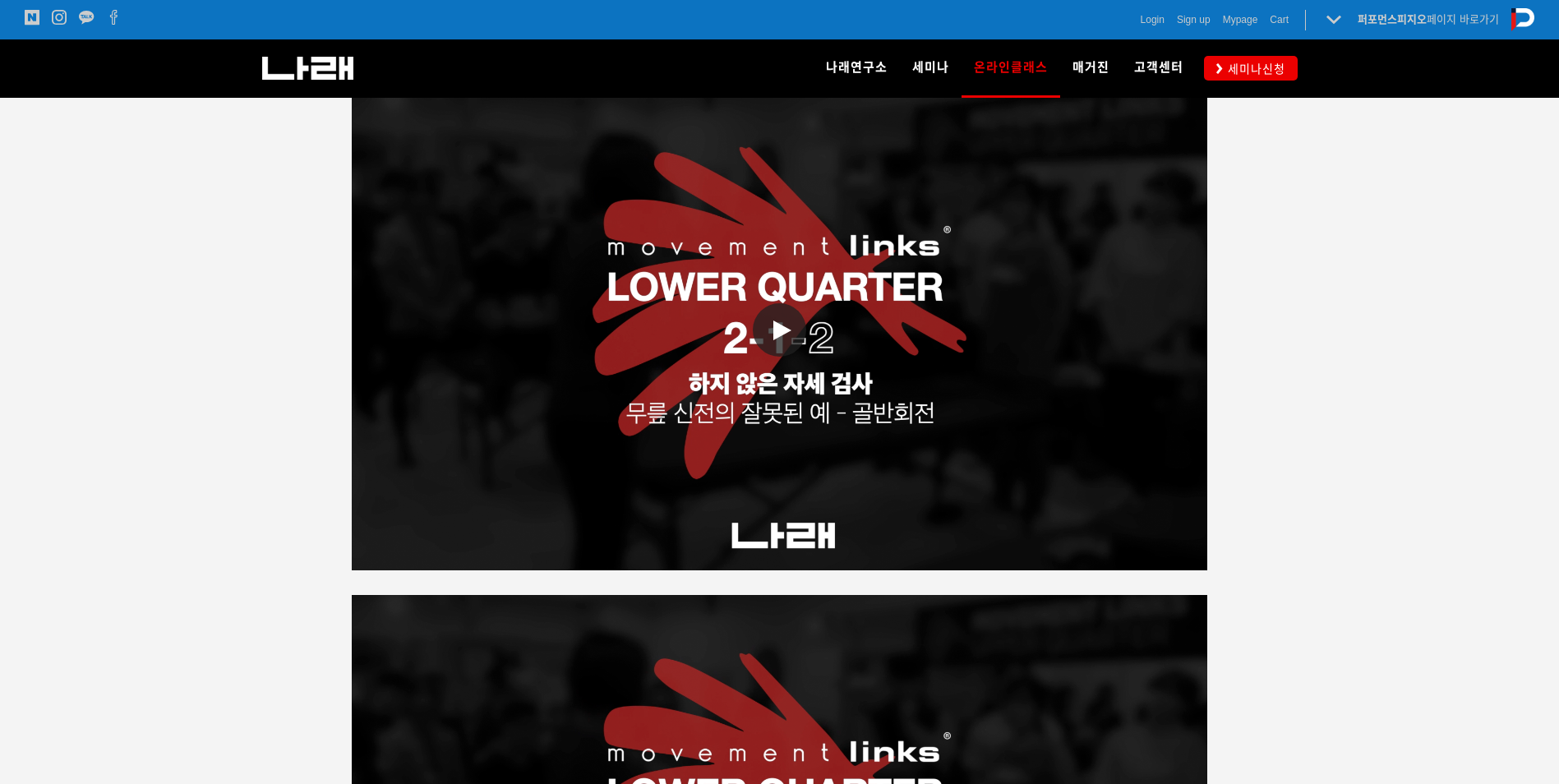
scroll to position [2711, 0]
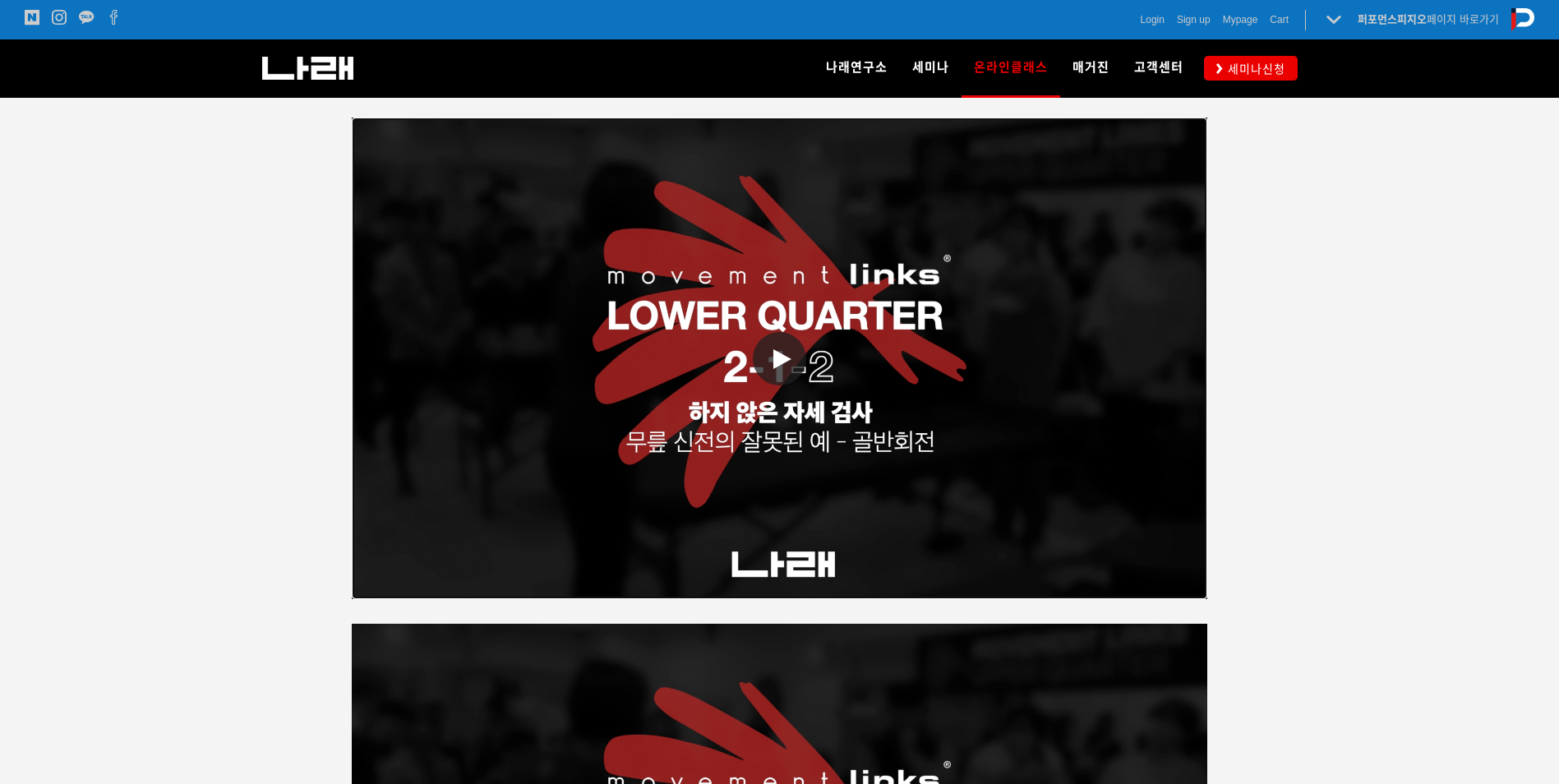
click at [790, 375] on span at bounding box center [780, 358] width 53 height 53
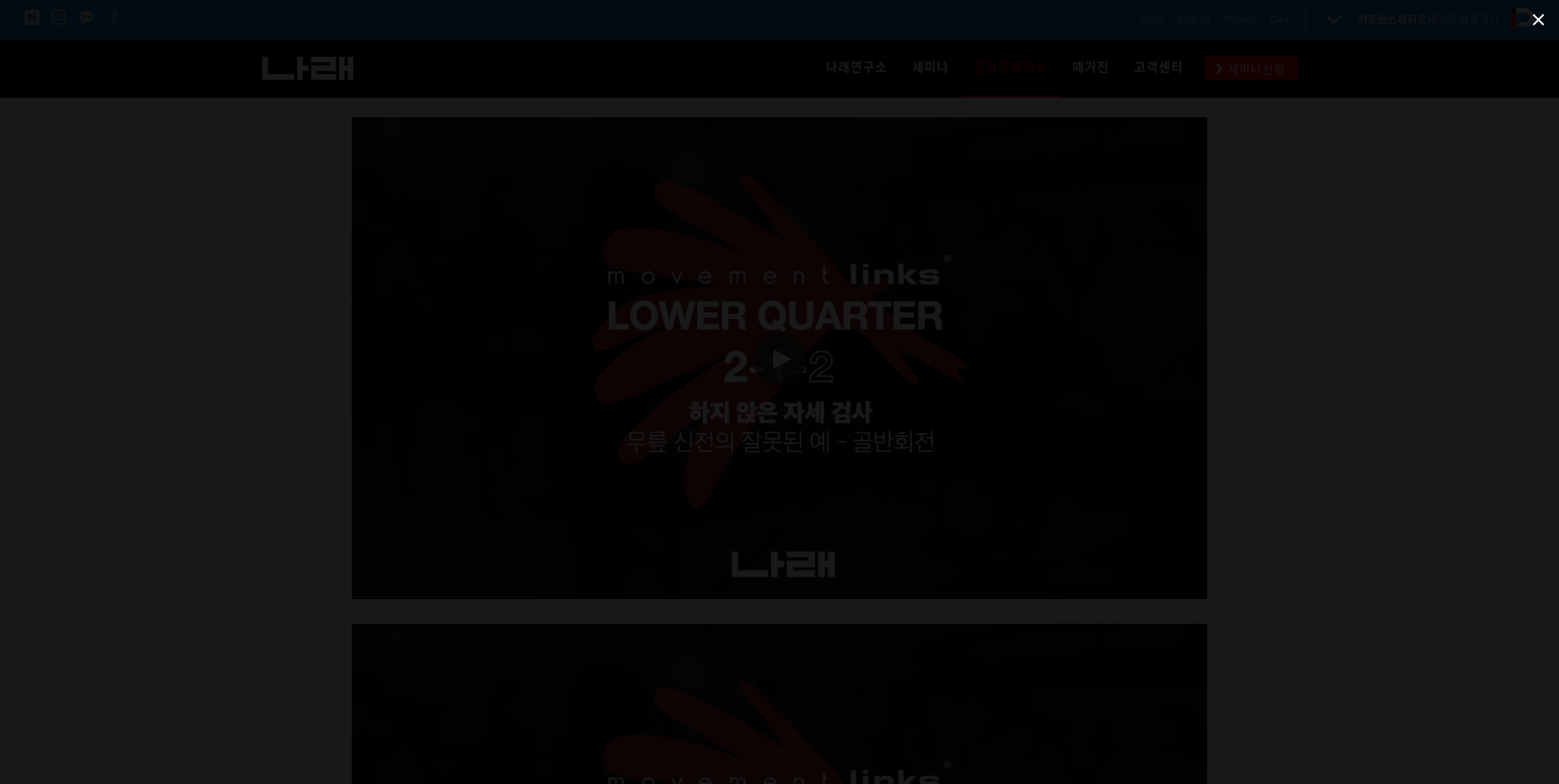
click at [1530, 17] on span at bounding box center [1539, 20] width 41 height 39
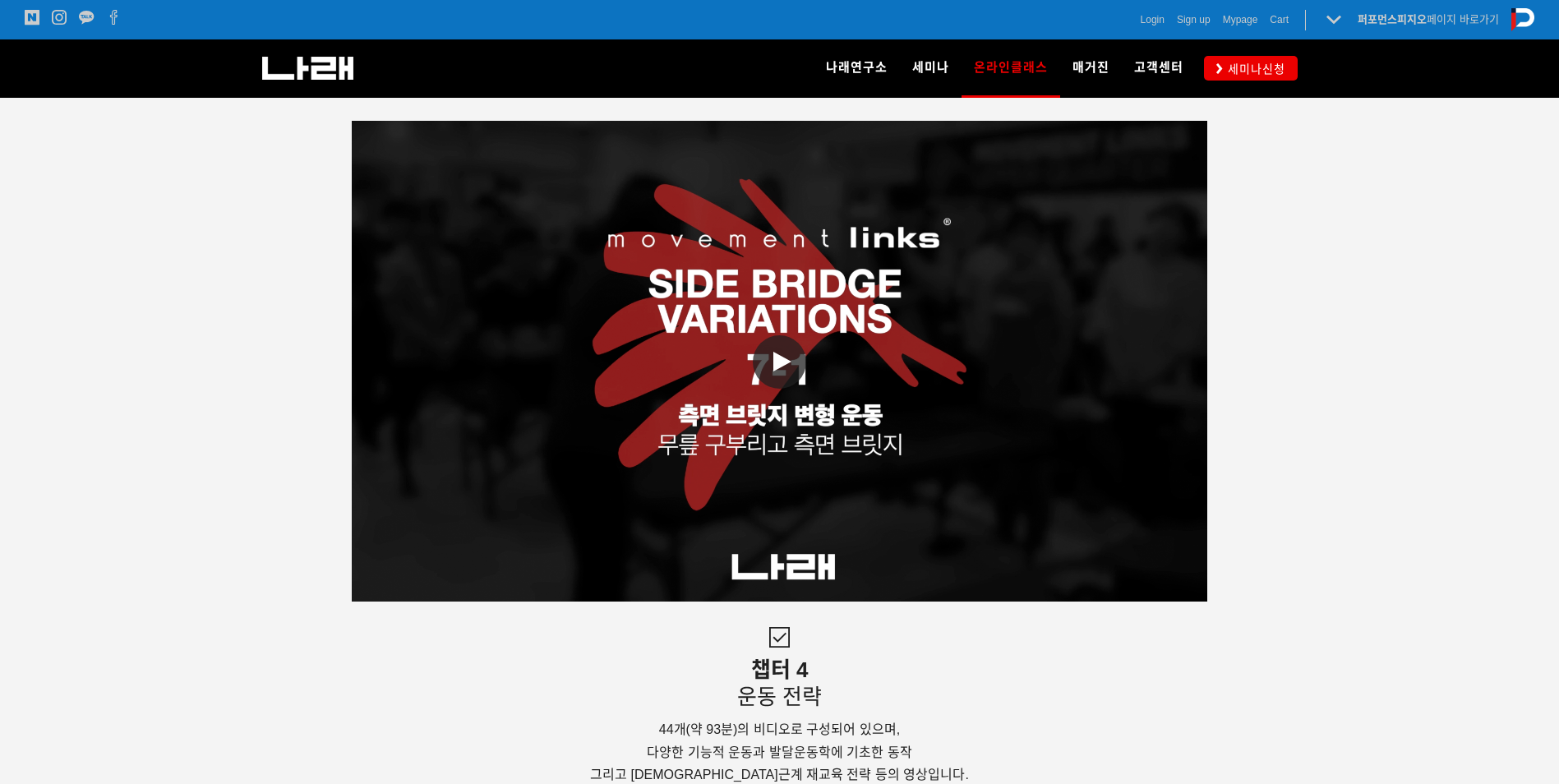
scroll to position [4026, 0]
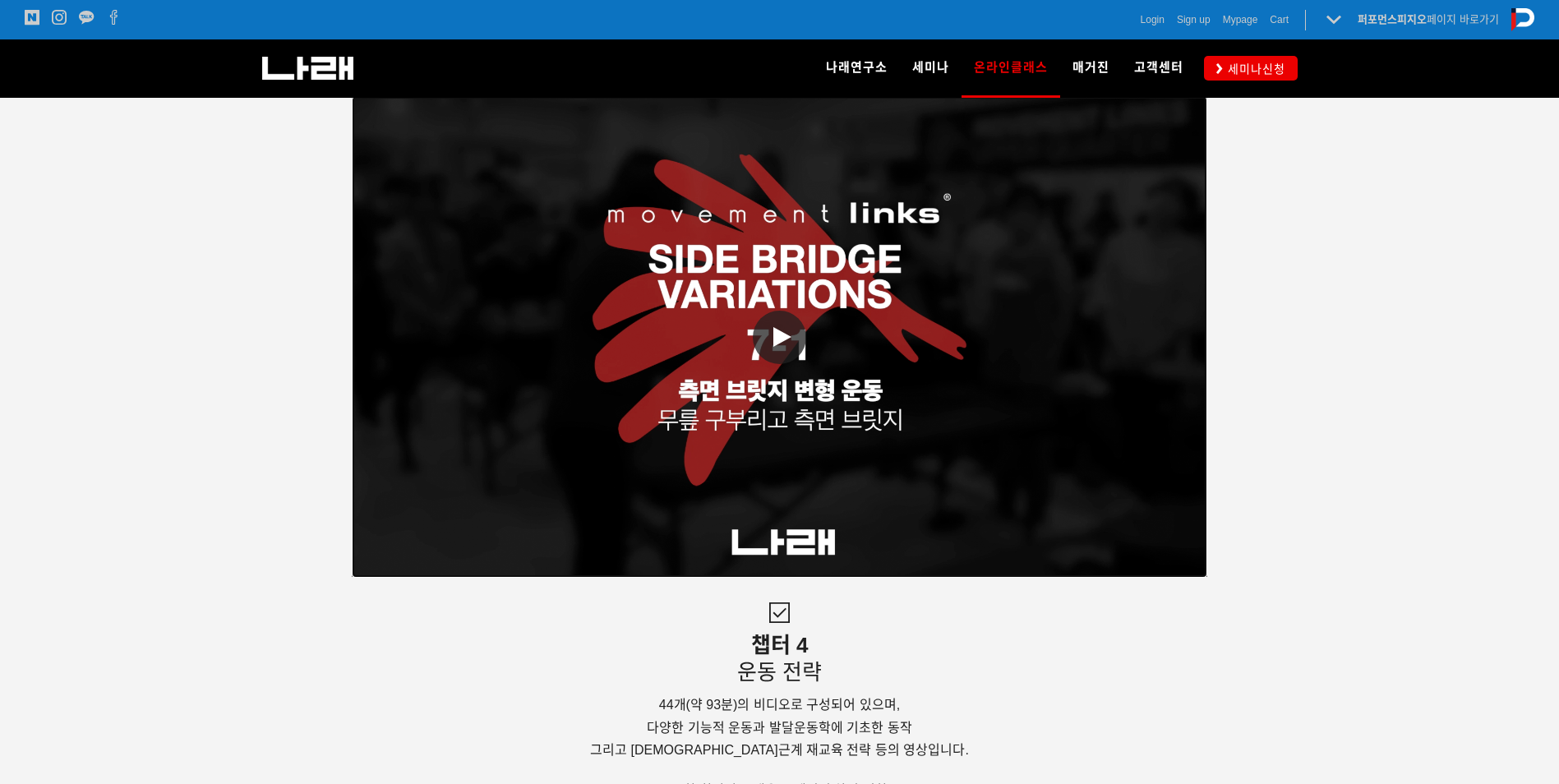
click at [956, 340] on link "동영상 재생" at bounding box center [780, 336] width 856 height 482
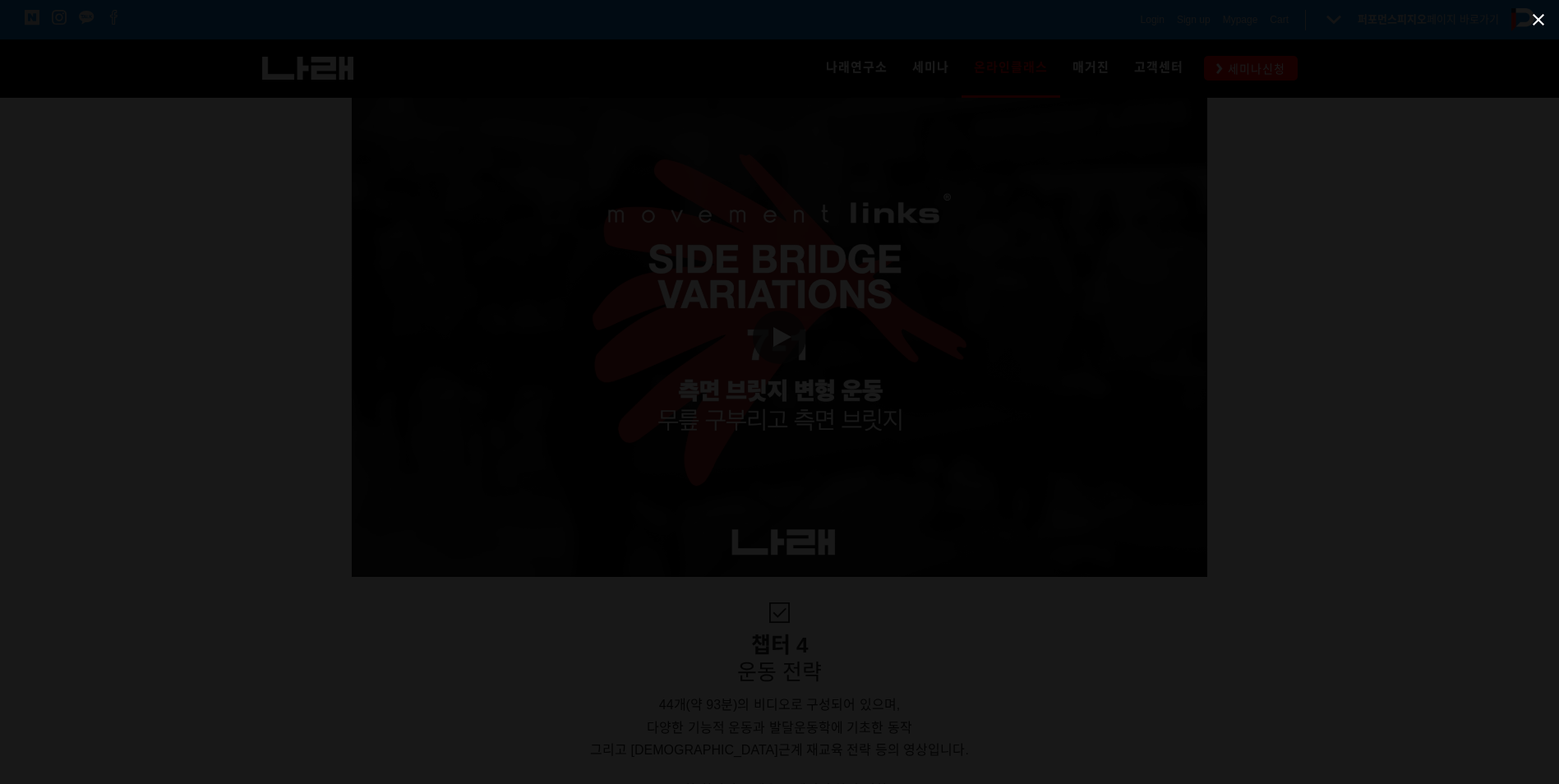
click at [1531, 15] on span at bounding box center [1539, 20] width 41 height 39
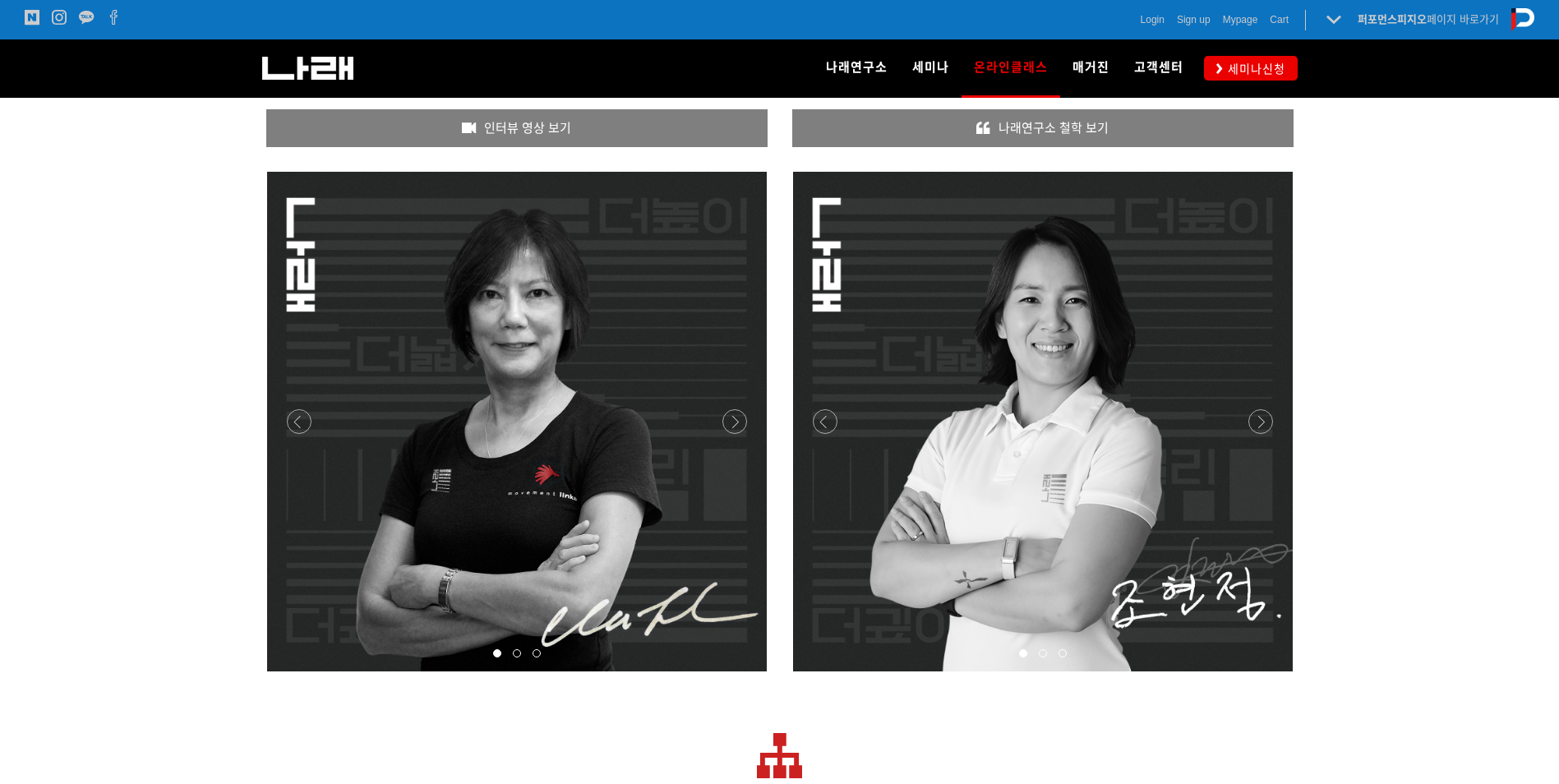
scroll to position [5422, 0]
